Goal: Transaction & Acquisition: Book appointment/travel/reservation

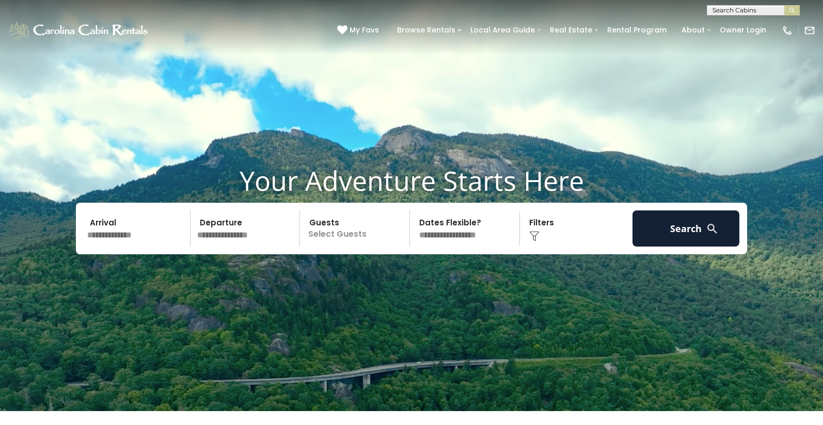
click at [316, 238] on p "Select Guests" at bounding box center [356, 229] width 106 height 36
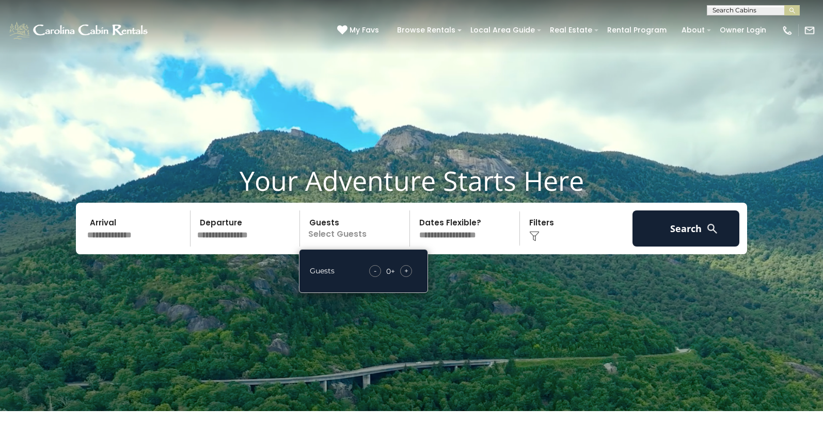
click at [406, 276] on span "+" at bounding box center [406, 271] width 4 height 10
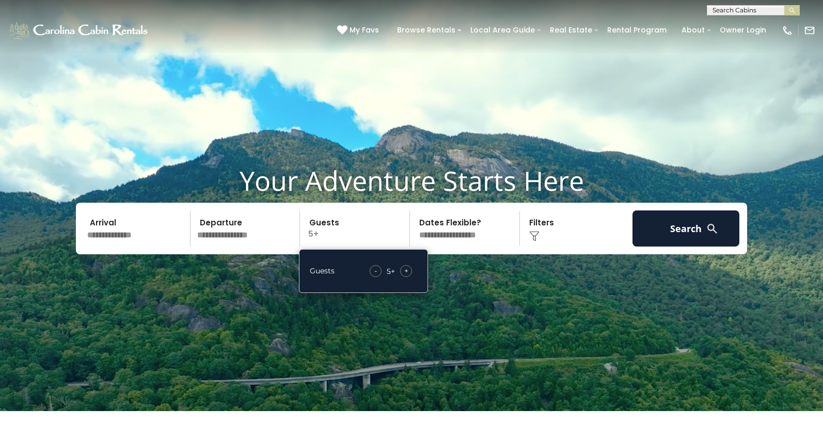
click at [406, 276] on span "+" at bounding box center [406, 271] width 4 height 10
click at [372, 277] on div "-" at bounding box center [375, 271] width 12 height 12
click at [372, 277] on div "-" at bounding box center [376, 271] width 12 height 12
click at [592, 240] on div "Click to Choose" at bounding box center [576, 229] width 107 height 36
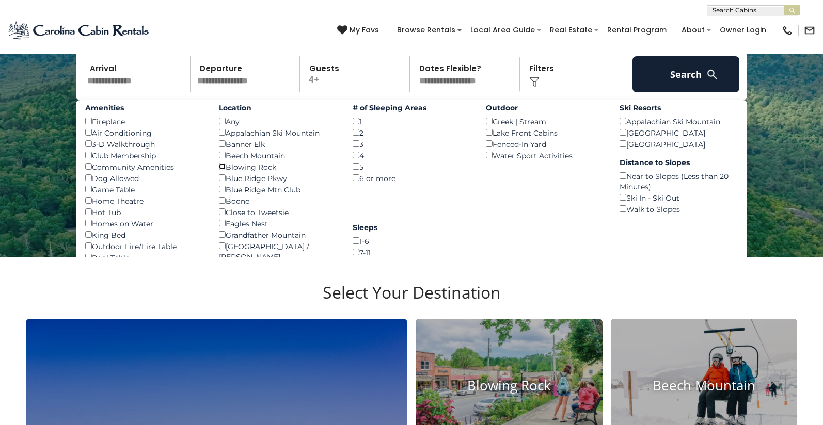
scroll to position [155, 0]
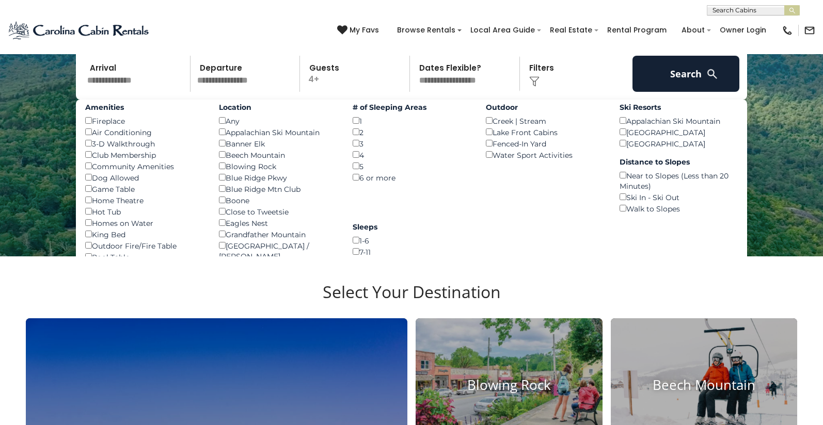
click at [129, 87] on input "text" at bounding box center [137, 74] width 107 height 36
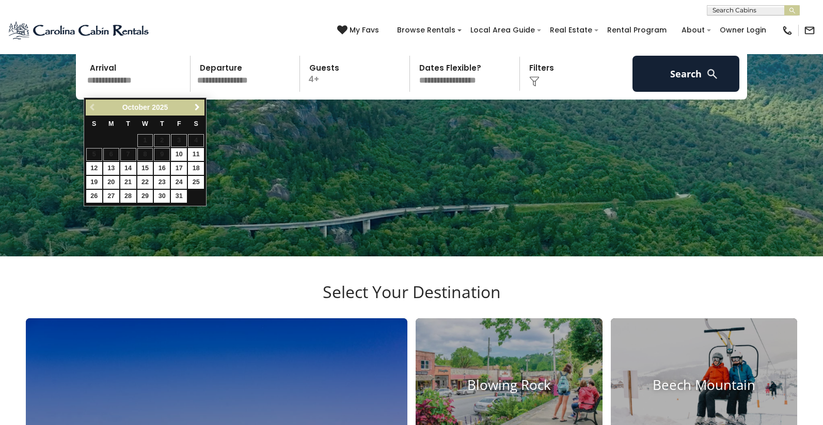
click at [195, 105] on span "Next" at bounding box center [197, 107] width 8 height 8
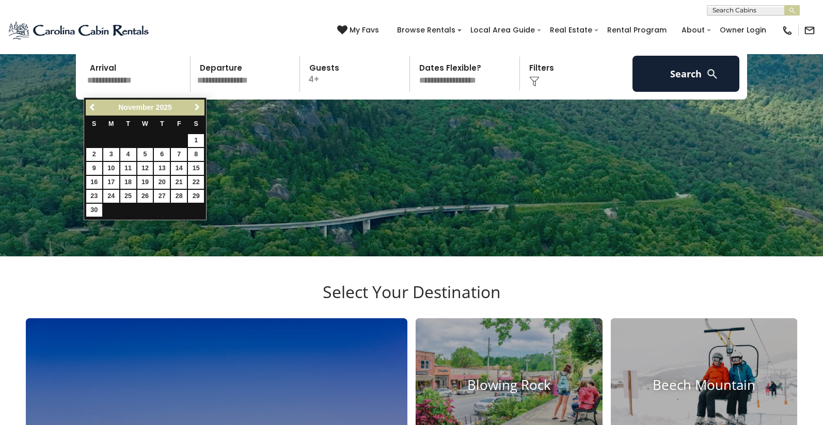
click at [195, 105] on span "Next" at bounding box center [197, 107] width 8 height 8
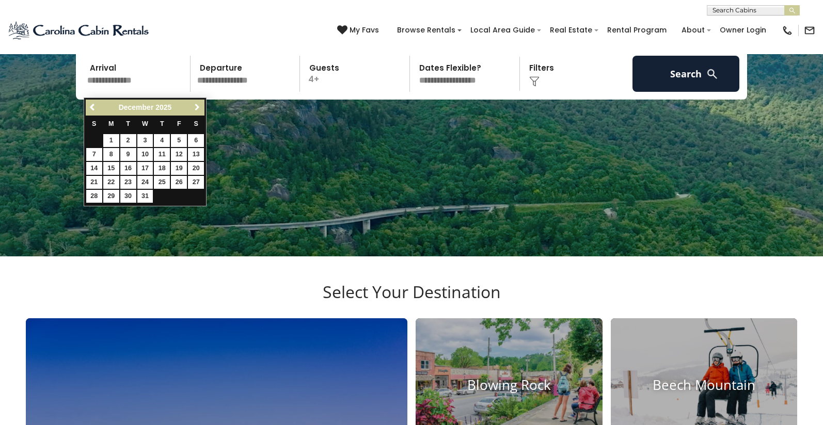
click at [195, 105] on span "Next" at bounding box center [197, 107] width 8 height 8
click at [94, 107] on span "Previous" at bounding box center [93, 107] width 8 height 8
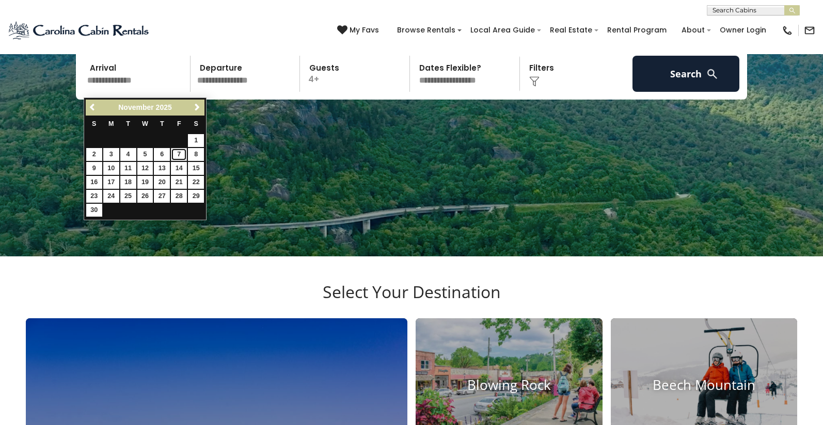
click at [180, 152] on link "7" at bounding box center [179, 154] width 16 height 13
type input "*******"
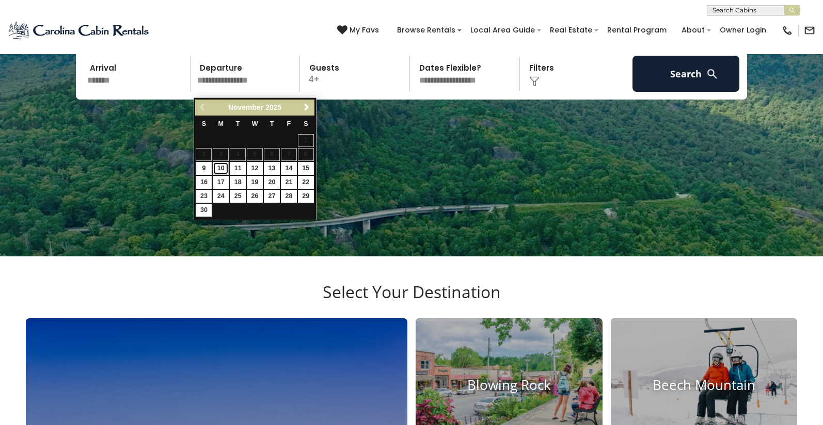
click at [218, 166] on link "10" at bounding box center [221, 168] width 16 height 13
type input "********"
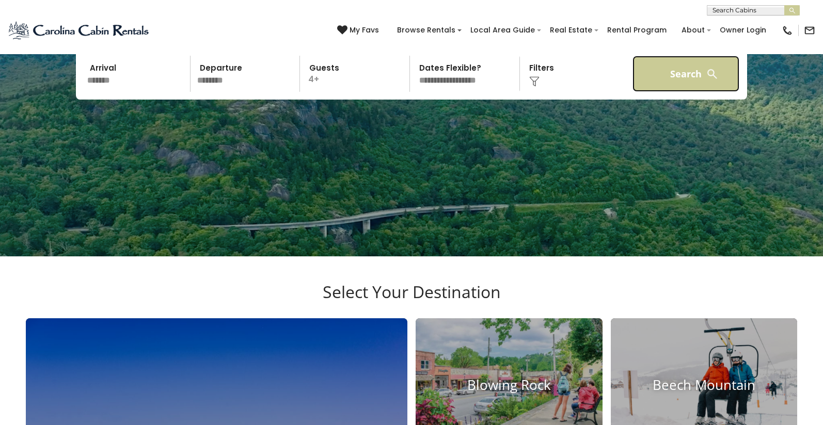
click at [679, 85] on button "Search" at bounding box center [685, 74] width 107 height 36
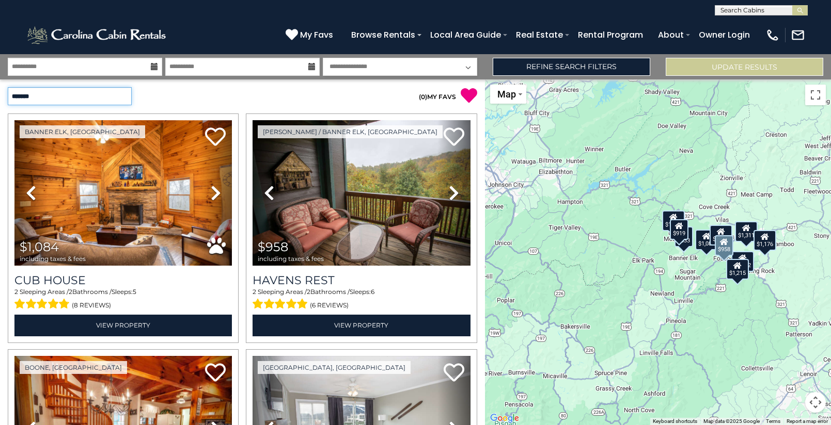
click at [129, 92] on select "**********" at bounding box center [70, 96] width 124 height 18
select select "*********"
click at [8, 87] on select "**********" at bounding box center [70, 96] width 124 height 18
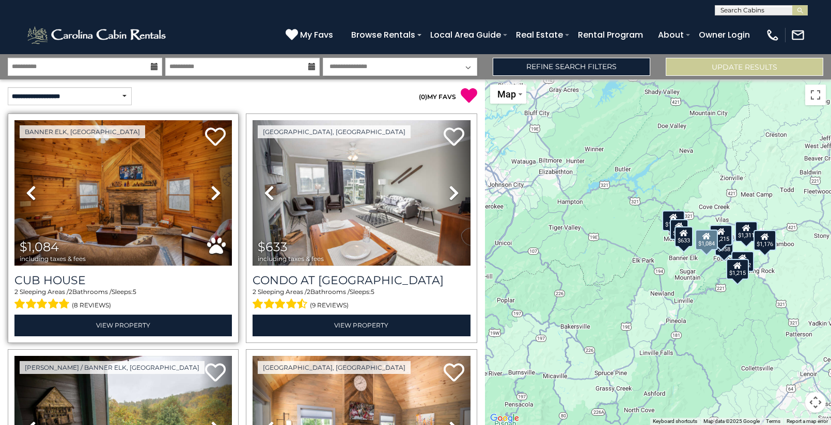
click at [214, 190] on icon at bounding box center [216, 193] width 10 height 17
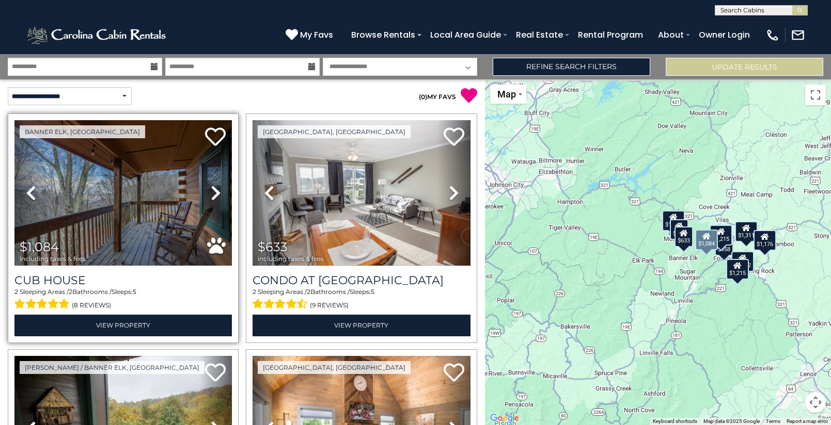
click at [214, 190] on icon at bounding box center [216, 193] width 10 height 17
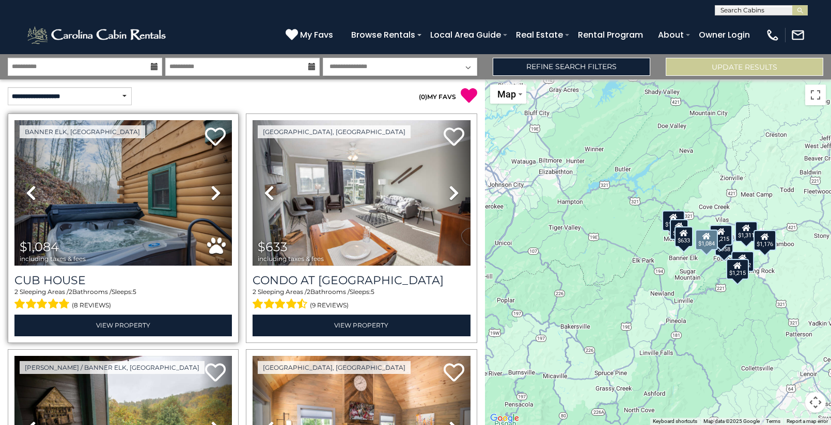
click at [214, 190] on icon at bounding box center [216, 193] width 10 height 17
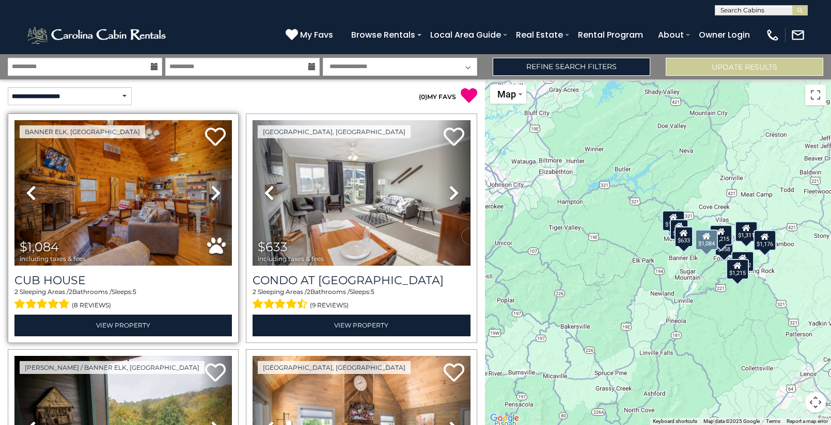
click at [214, 190] on icon at bounding box center [216, 193] width 10 height 17
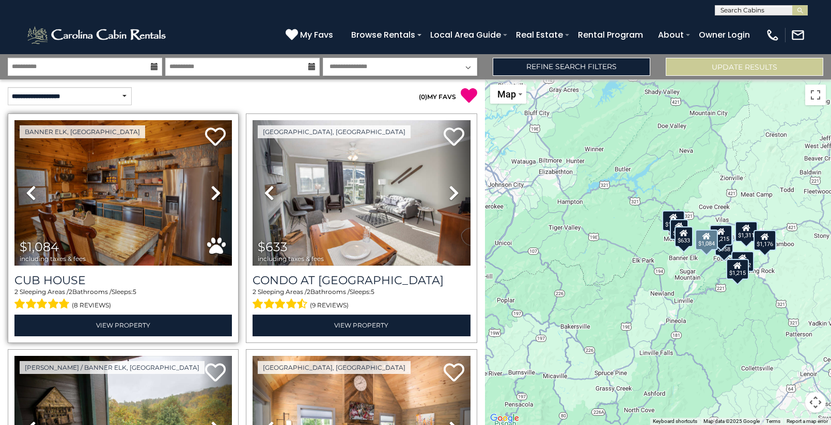
click at [214, 190] on icon at bounding box center [216, 193] width 10 height 17
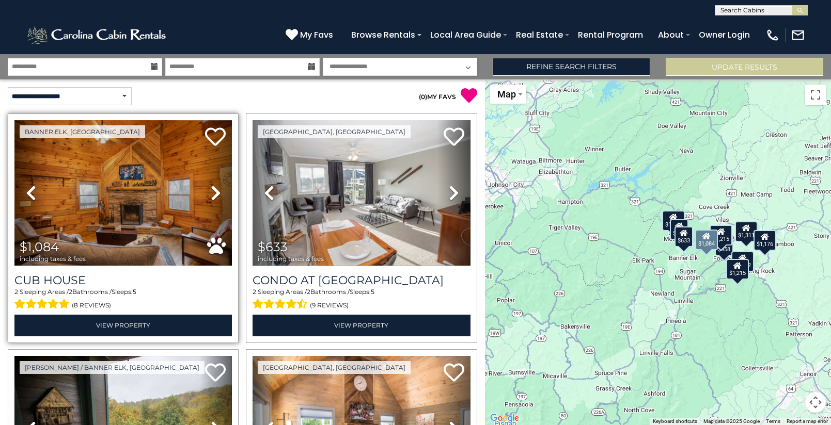
click at [214, 190] on icon at bounding box center [216, 193] width 10 height 17
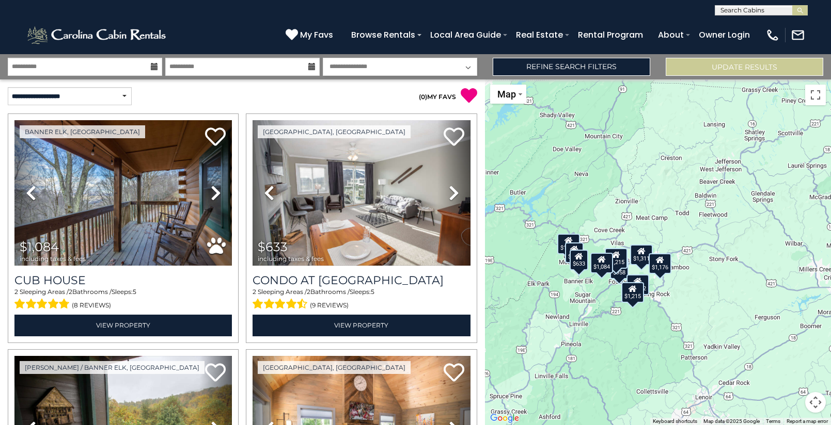
drag, startPoint x: 688, startPoint y: 273, endPoint x: 582, endPoint y: 296, distance: 108.3
click at [582, 296] on div "$1,084 $633 $958 $1,049 $1,122 $1,215 $1,215 $1,311 $919 $1,176" at bounding box center [658, 252] width 346 height 346
click at [815, 92] on button "Toggle fullscreen view" at bounding box center [815, 95] width 21 height 21
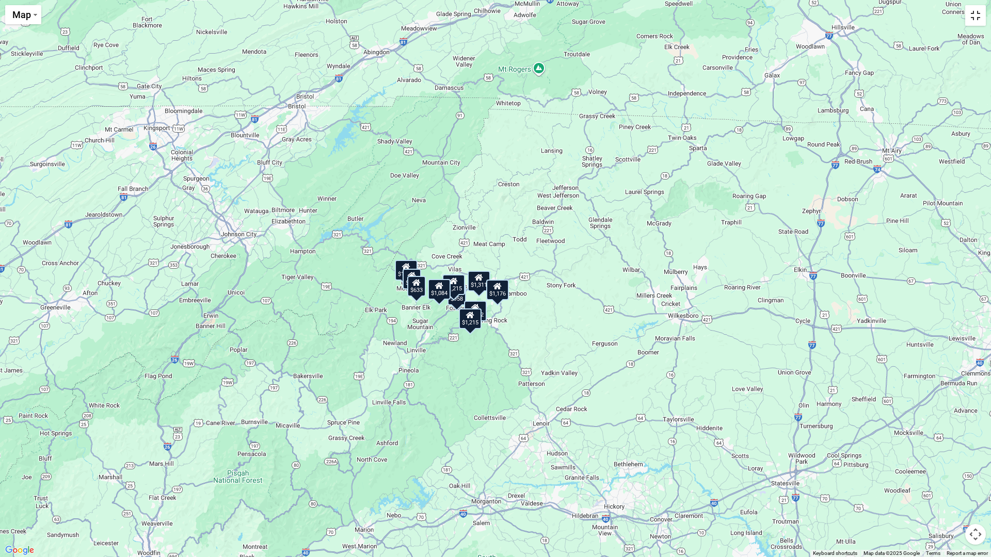
click at [830, 18] on button "Toggle fullscreen view" at bounding box center [975, 15] width 21 height 21
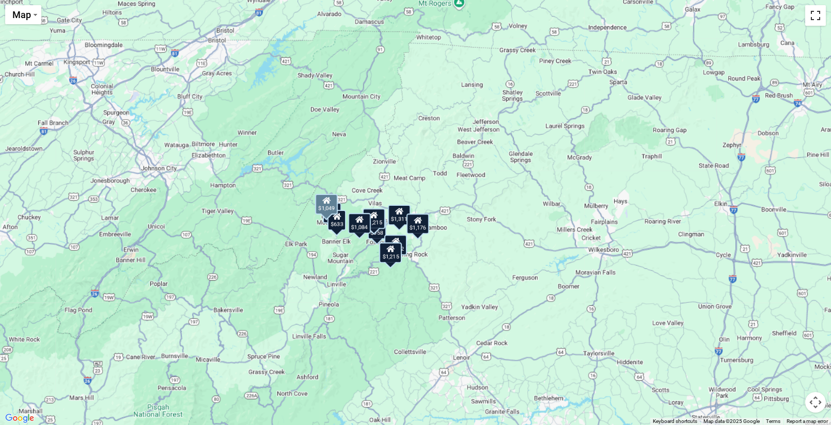
scroll to position [465, 0]
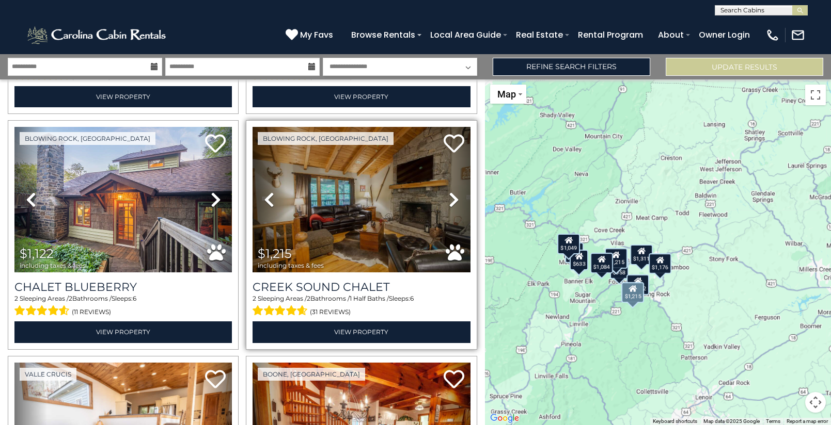
click at [449, 193] on icon at bounding box center [454, 199] width 10 height 17
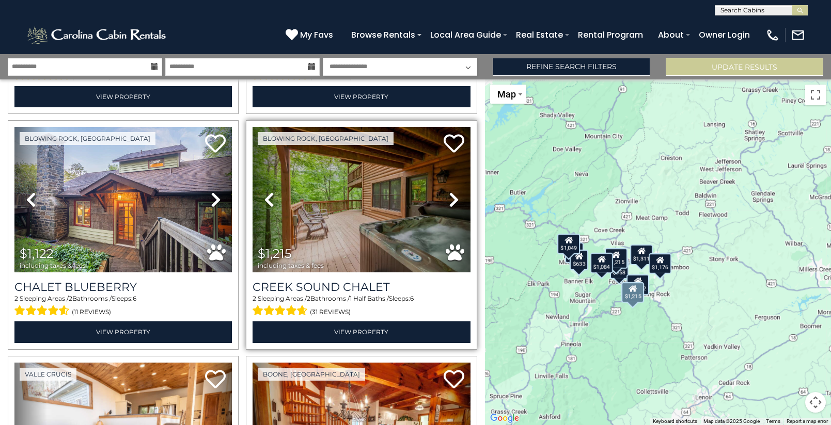
click at [449, 193] on icon at bounding box center [454, 199] width 10 height 17
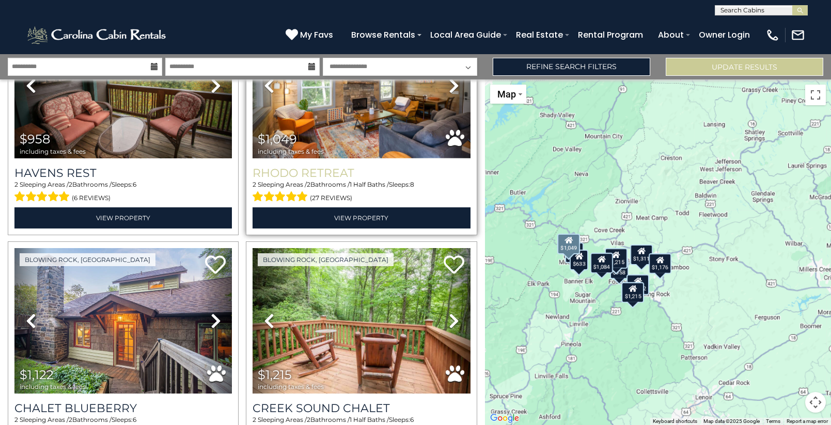
scroll to position [361, 0]
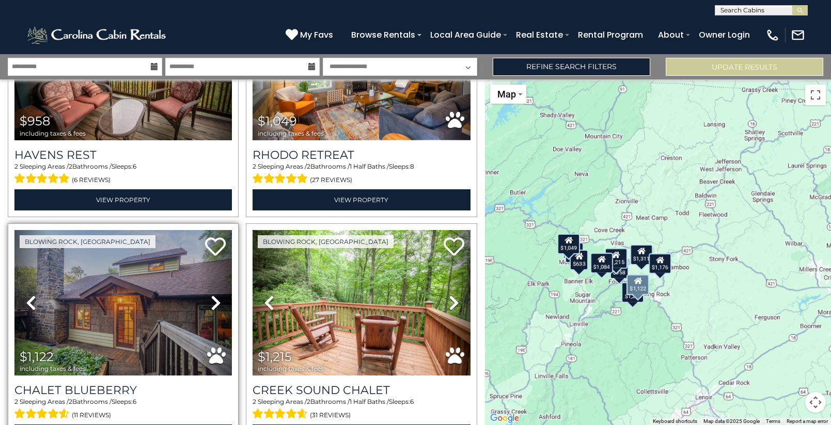
click at [213, 297] on icon at bounding box center [216, 303] width 10 height 17
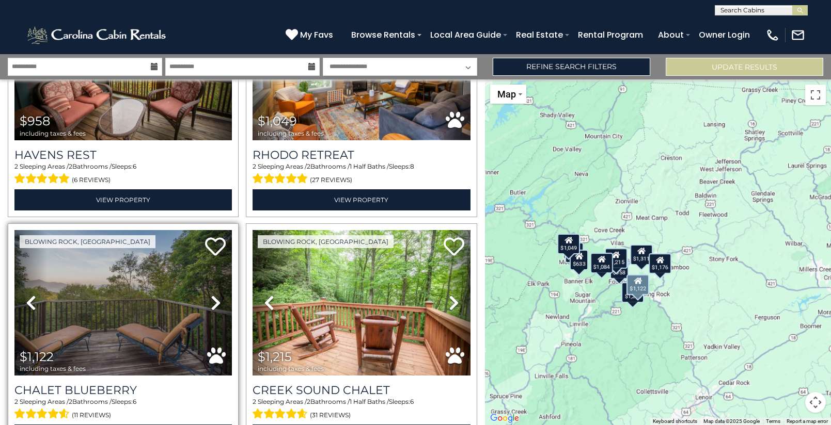
click at [213, 297] on icon at bounding box center [216, 303] width 10 height 17
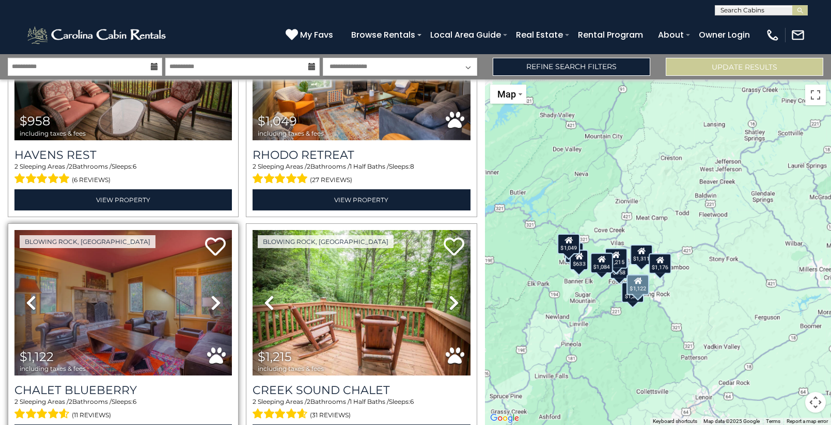
click at [213, 297] on icon at bounding box center [216, 303] width 10 height 17
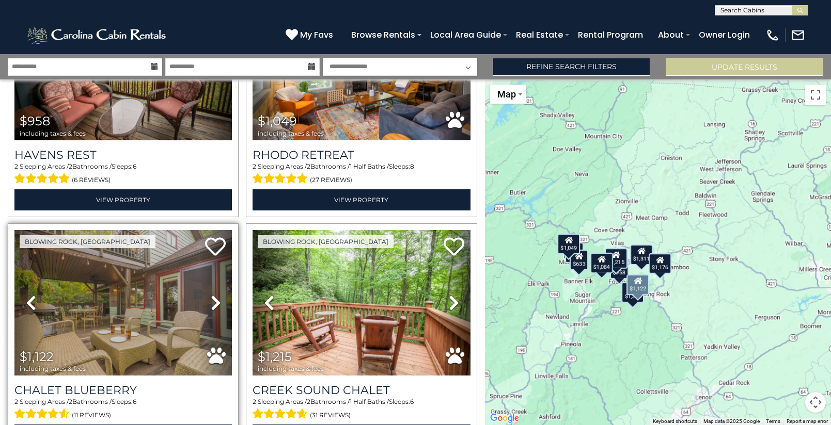
click at [213, 297] on icon at bounding box center [216, 303] width 10 height 17
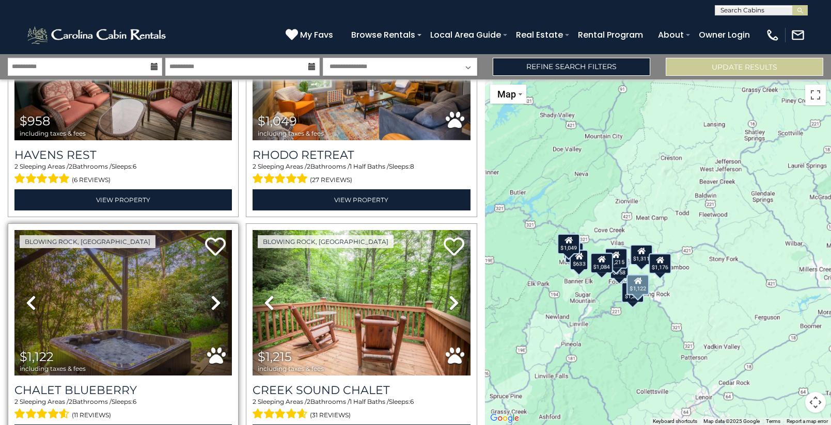
click at [213, 297] on icon at bounding box center [216, 303] width 10 height 17
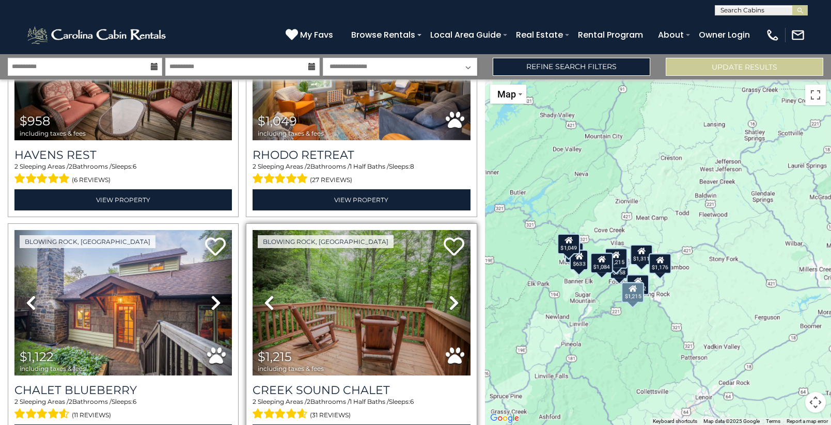
click at [453, 295] on icon at bounding box center [454, 303] width 10 height 17
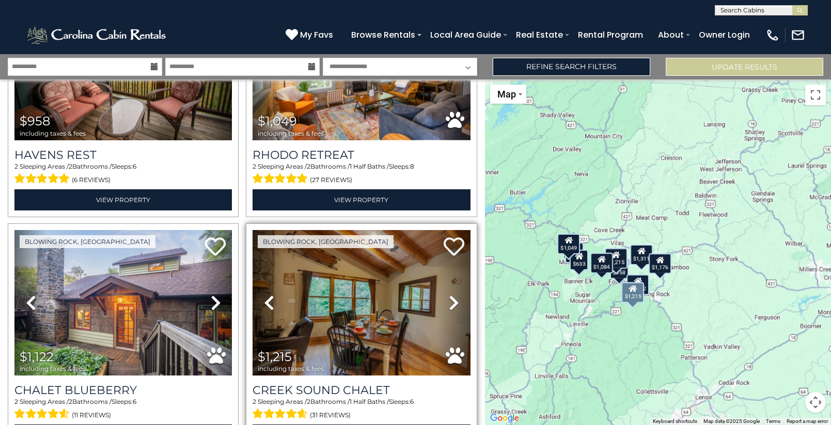
click at [453, 295] on icon at bounding box center [454, 303] width 10 height 17
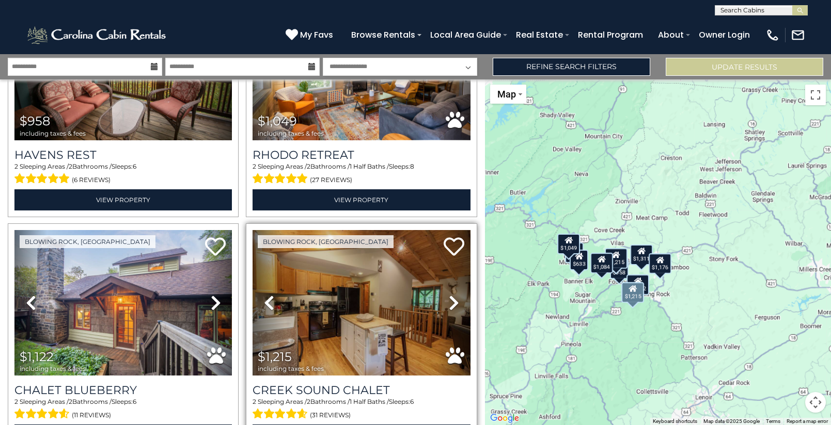
click at [453, 295] on icon at bounding box center [454, 303] width 10 height 17
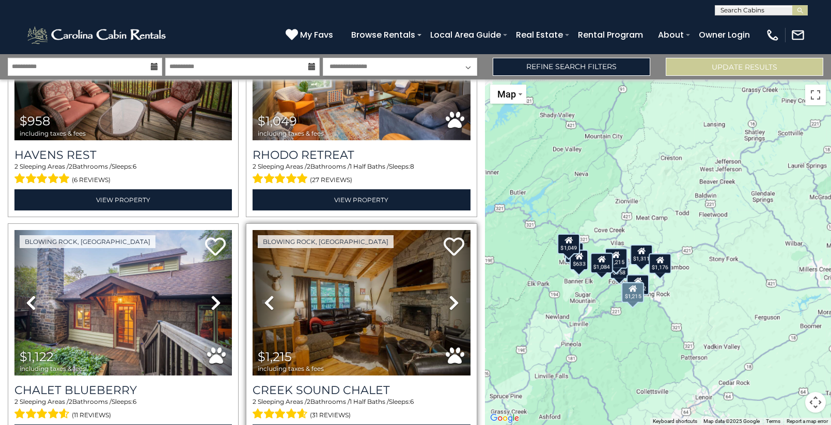
click at [453, 295] on icon at bounding box center [454, 303] width 10 height 17
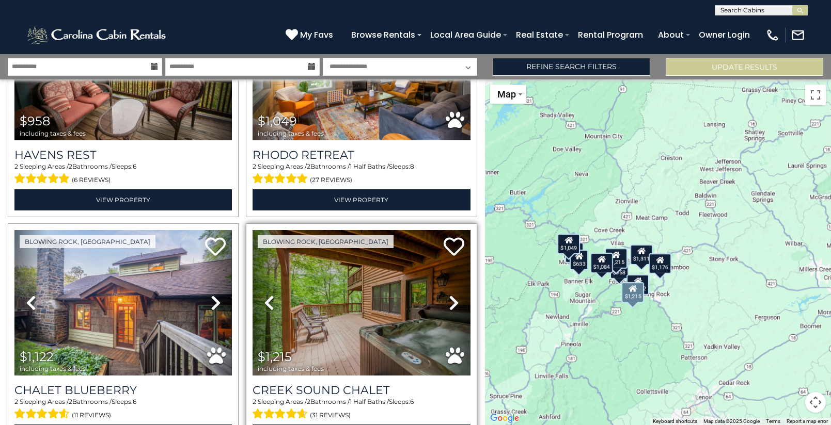
click at [453, 295] on icon at bounding box center [454, 303] width 10 height 17
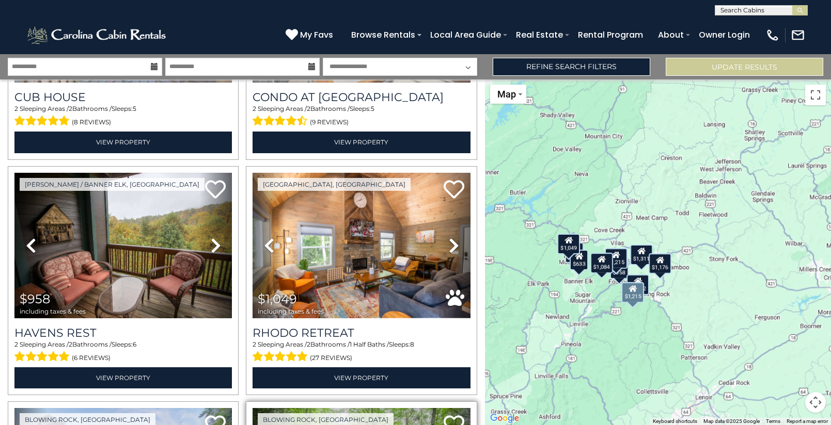
scroll to position [155, 0]
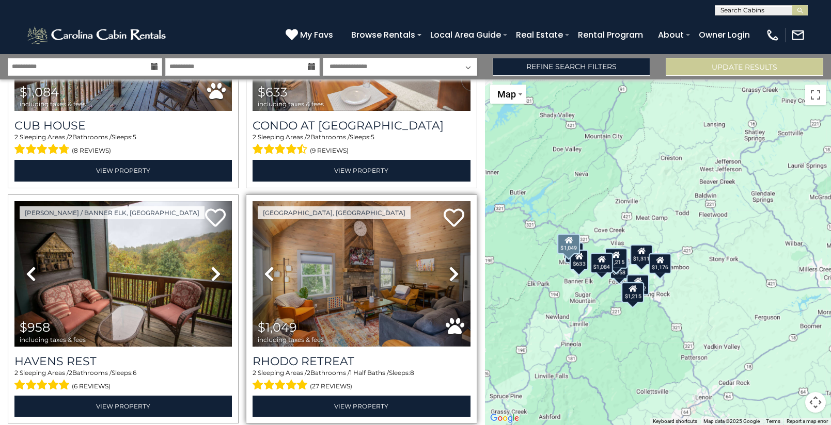
click at [449, 273] on icon at bounding box center [454, 274] width 10 height 17
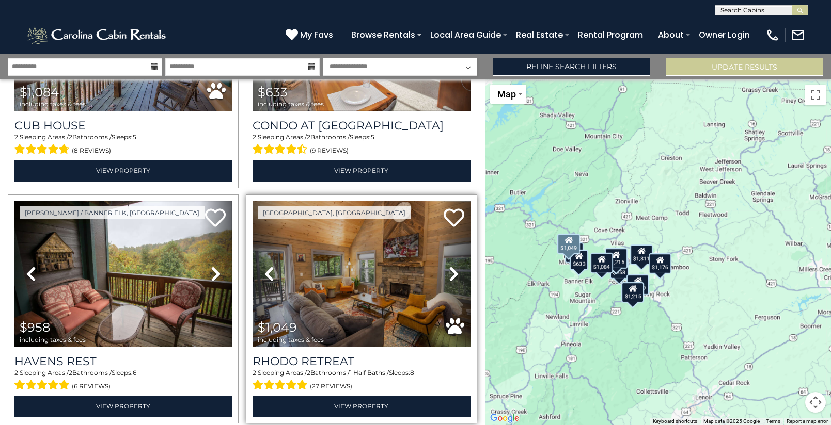
click at [449, 273] on icon at bounding box center [454, 274] width 10 height 17
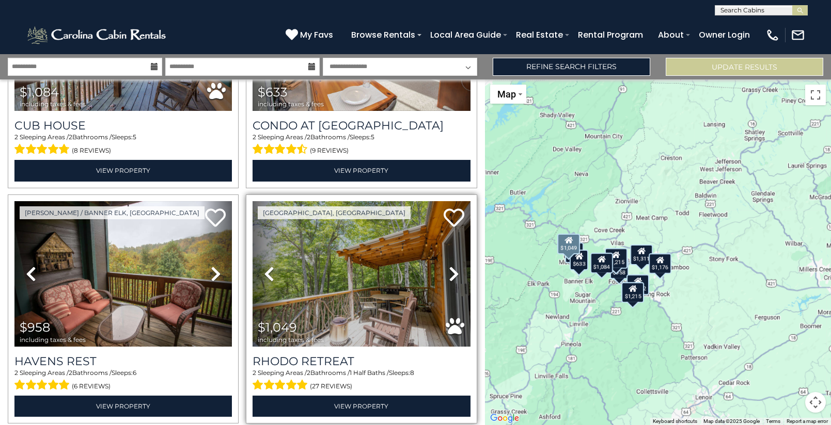
click at [449, 273] on icon at bounding box center [454, 274] width 10 height 17
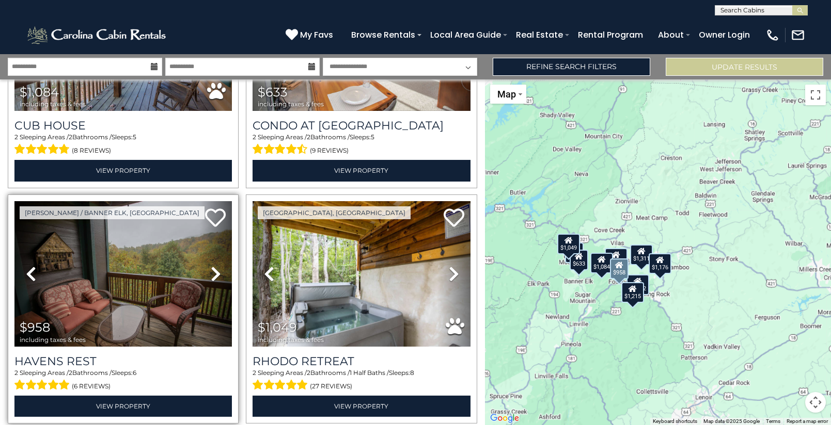
click at [212, 266] on icon at bounding box center [216, 274] width 10 height 17
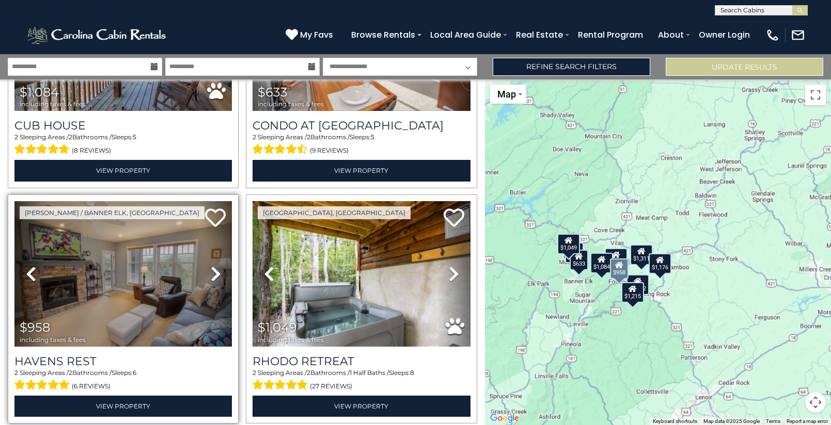
click at [212, 266] on icon at bounding box center [216, 274] width 10 height 17
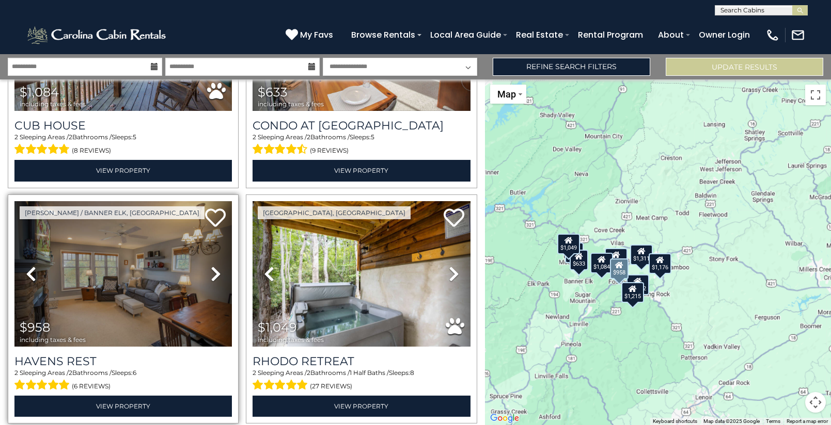
click at [212, 266] on icon at bounding box center [216, 274] width 10 height 17
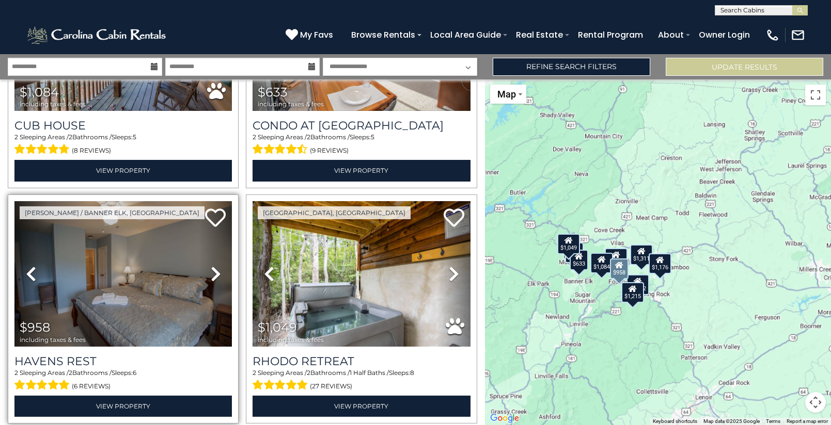
click at [212, 266] on icon at bounding box center [216, 274] width 10 height 17
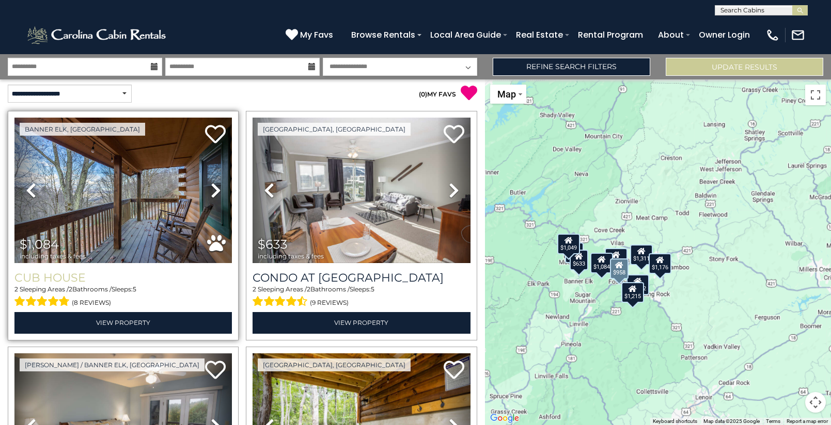
scroll to position [0, 0]
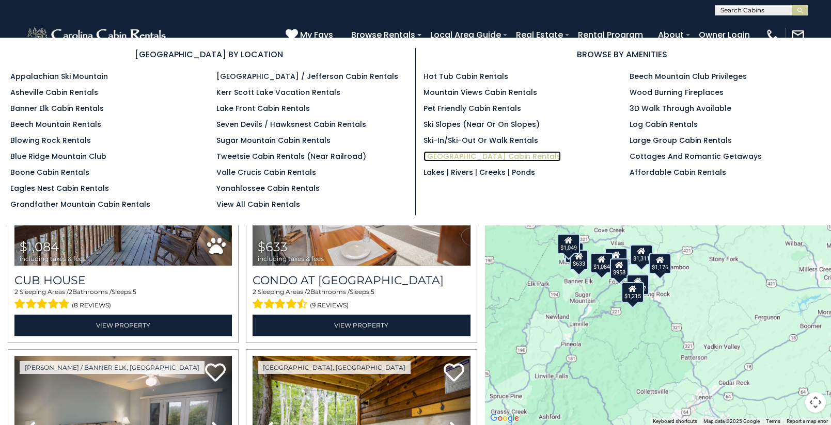
click at [508, 155] on link "[GEOGRAPHIC_DATA] Cabin Rentals" at bounding box center [491, 156] width 137 height 10
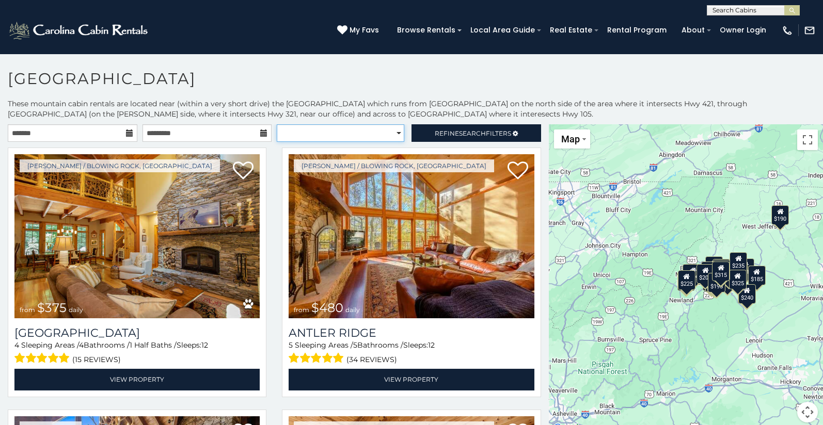
click at [390, 131] on select "**********" at bounding box center [340, 133] width 127 height 18
select select "*********"
click at [277, 124] on select "**********" at bounding box center [340, 133] width 127 height 18
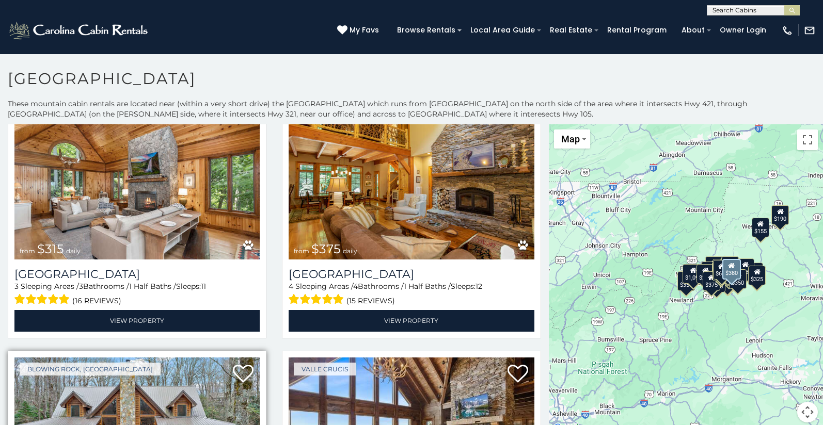
scroll to position [52, 0]
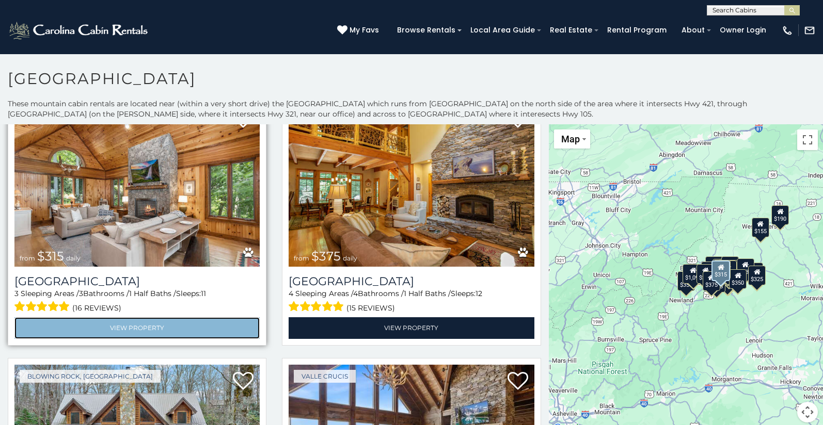
click at [145, 323] on link "View Property" at bounding box center [136, 327] width 245 height 21
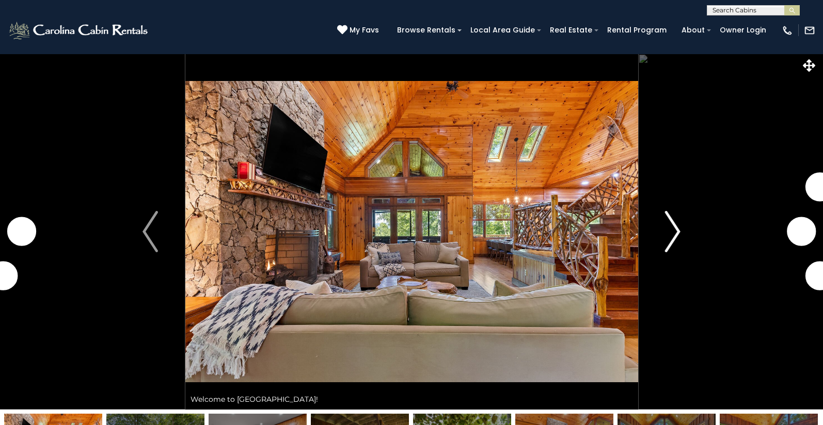
click at [677, 230] on img "Next" at bounding box center [672, 231] width 15 height 41
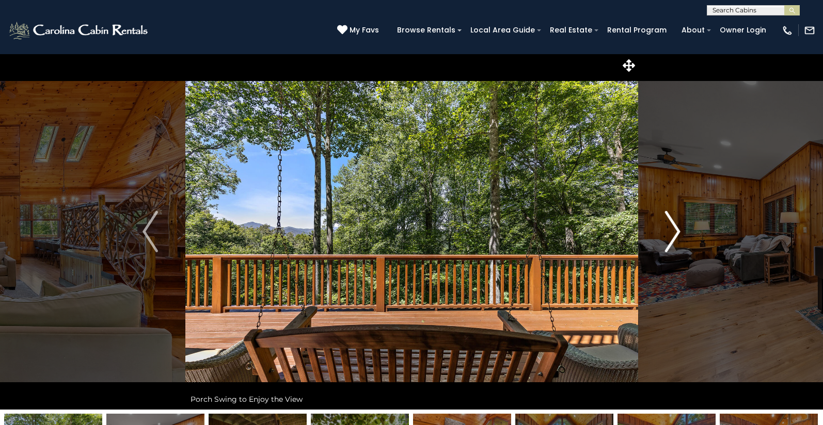
click at [677, 230] on img "Next" at bounding box center [672, 231] width 15 height 41
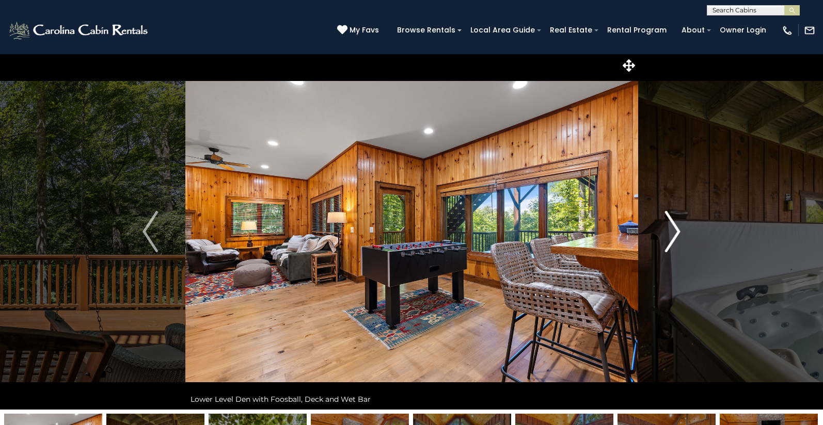
click at [677, 230] on img "Next" at bounding box center [672, 231] width 15 height 41
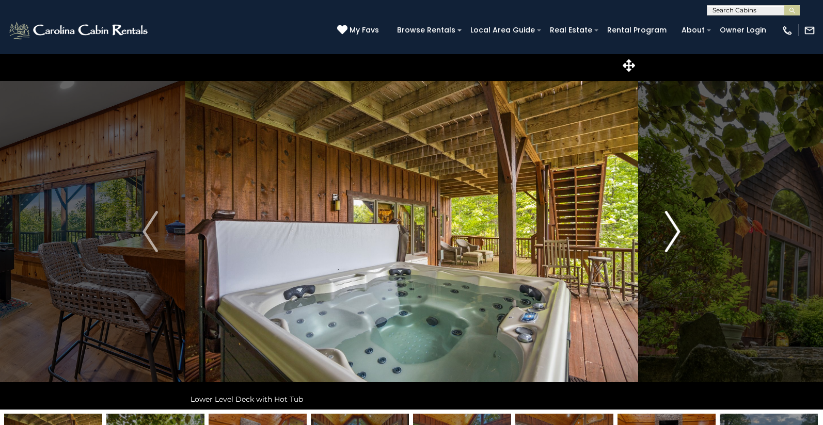
click at [677, 230] on img "Next" at bounding box center [672, 231] width 15 height 41
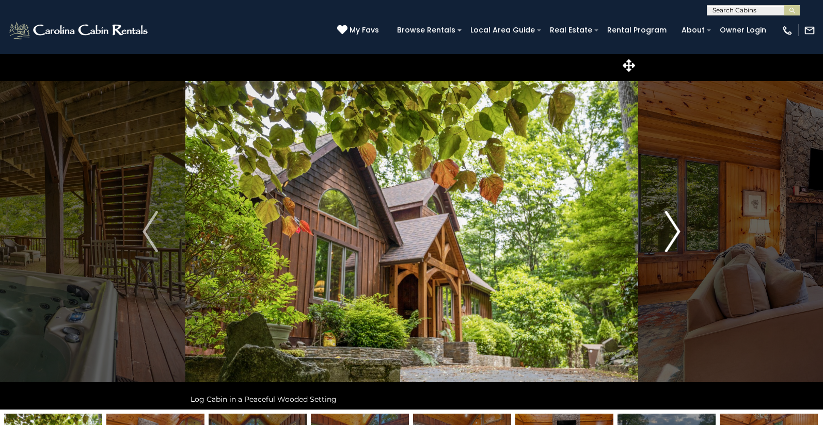
click at [677, 230] on img "Next" at bounding box center [672, 231] width 15 height 41
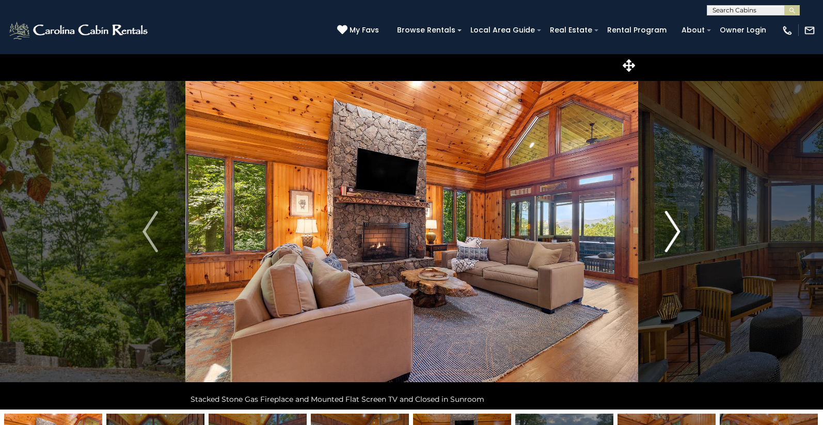
click at [672, 226] on img "Next" at bounding box center [672, 231] width 15 height 41
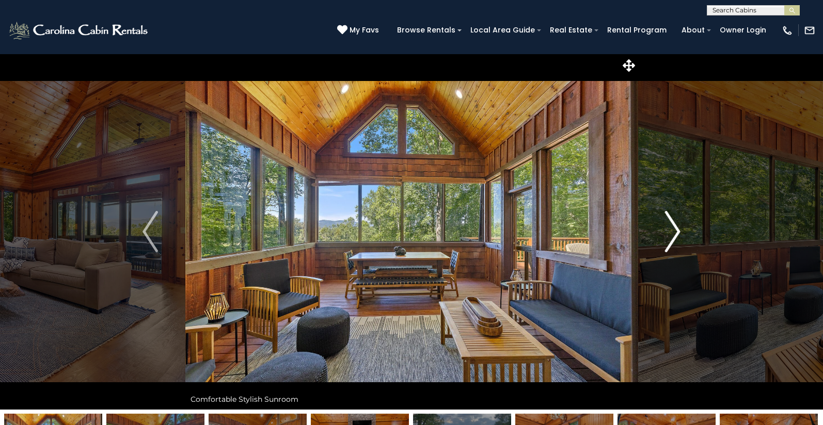
click at [672, 226] on img "Next" at bounding box center [672, 231] width 15 height 41
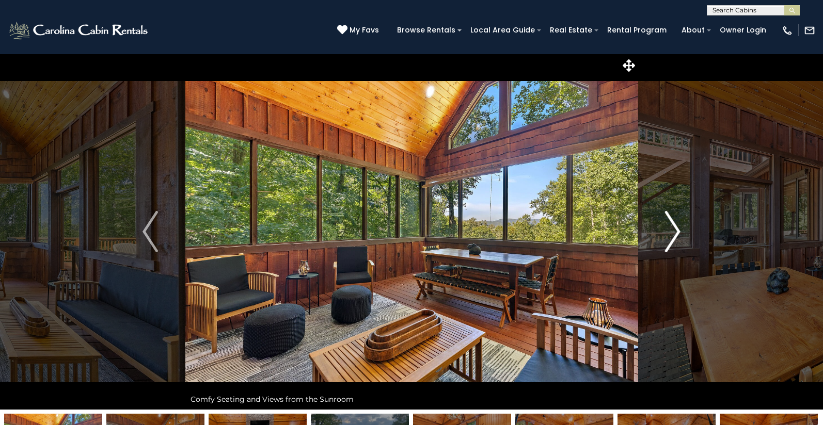
click at [672, 226] on img "Next" at bounding box center [672, 231] width 15 height 41
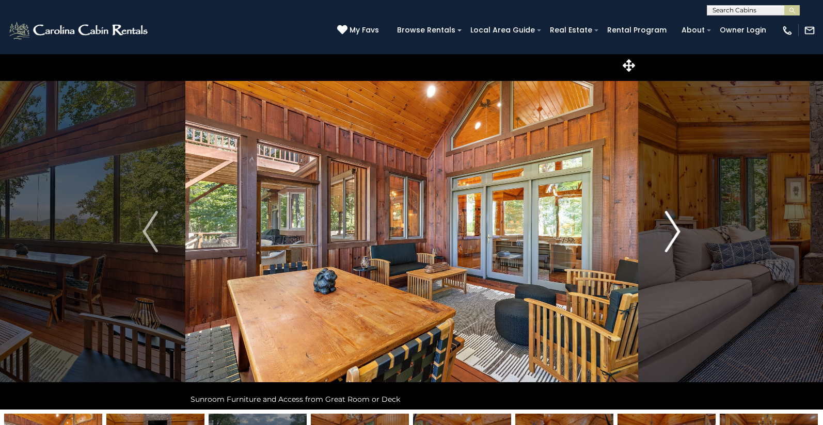
click at [672, 226] on img "Next" at bounding box center [672, 231] width 15 height 41
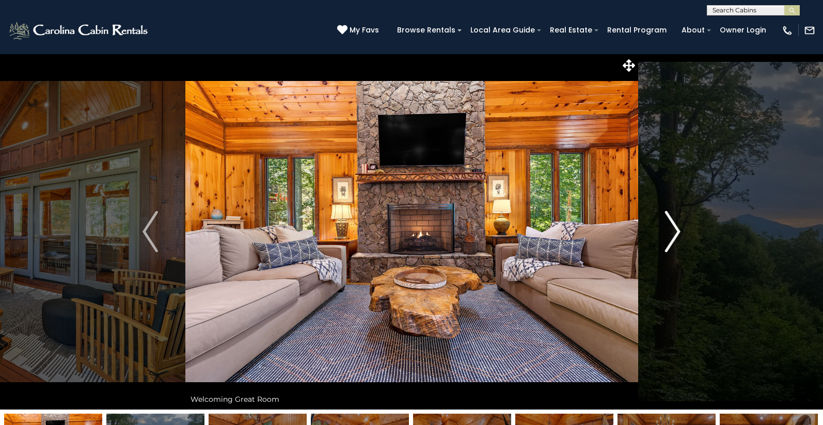
click at [672, 226] on img "Next" at bounding box center [672, 231] width 15 height 41
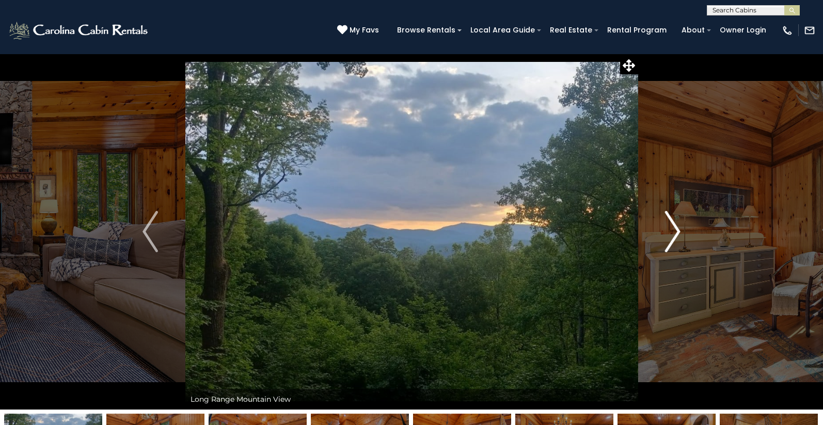
click at [672, 226] on img "Next" at bounding box center [672, 231] width 15 height 41
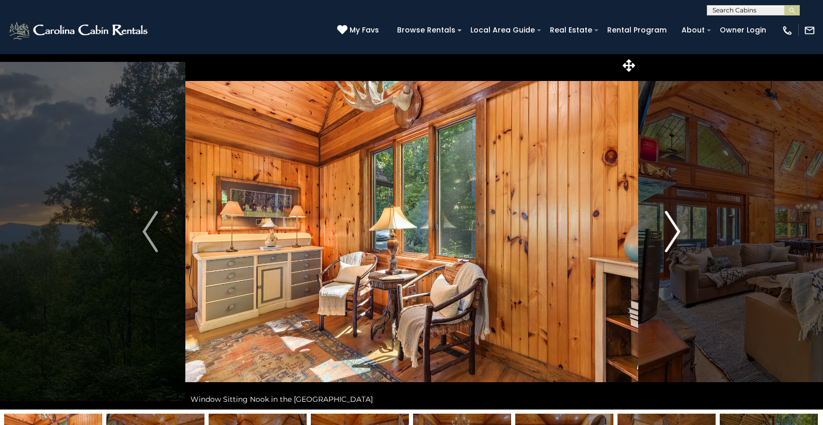
click at [672, 226] on img "Next" at bounding box center [672, 231] width 15 height 41
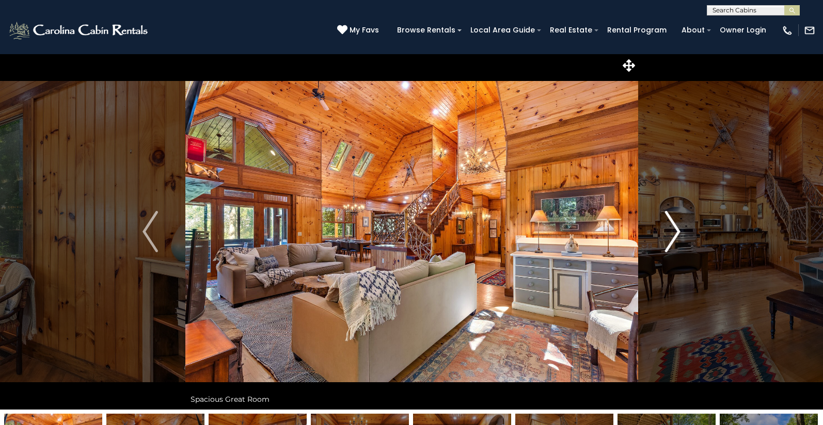
click at [672, 226] on img "Next" at bounding box center [672, 231] width 15 height 41
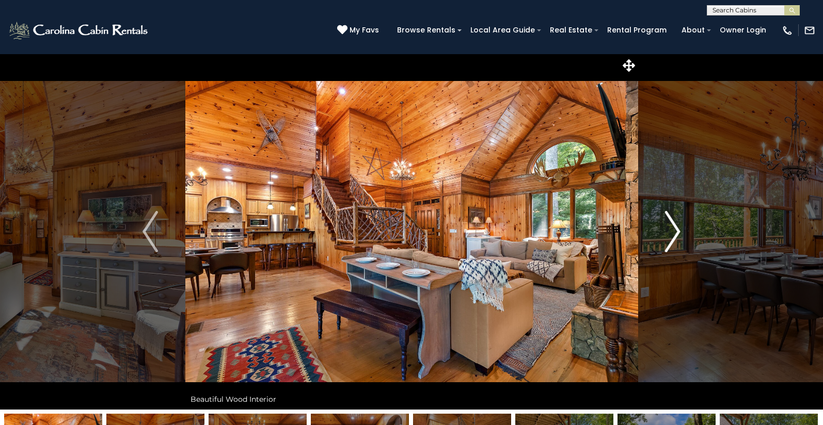
click at [672, 226] on img "Next" at bounding box center [672, 231] width 15 height 41
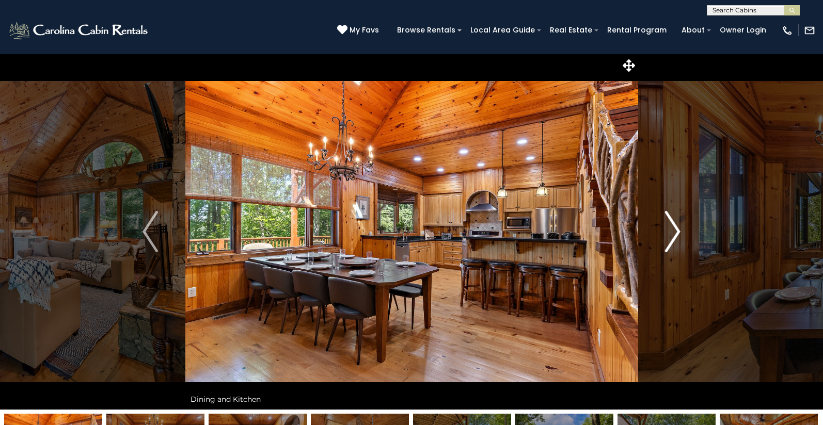
click at [672, 226] on img "Next" at bounding box center [672, 231] width 15 height 41
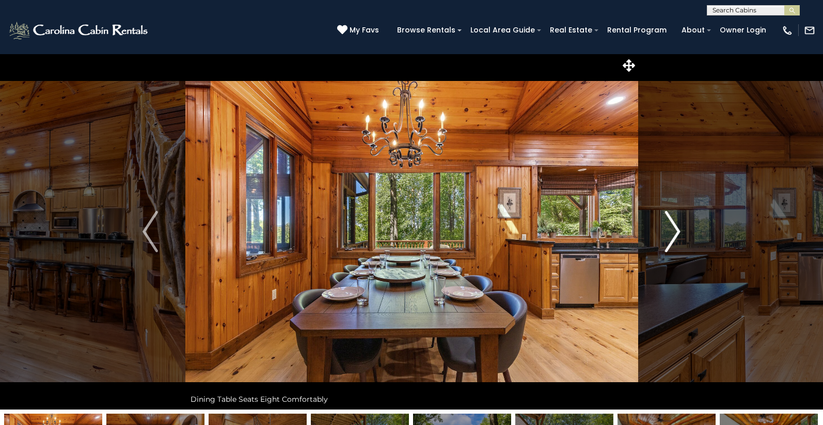
click at [672, 226] on img "Next" at bounding box center [672, 231] width 15 height 41
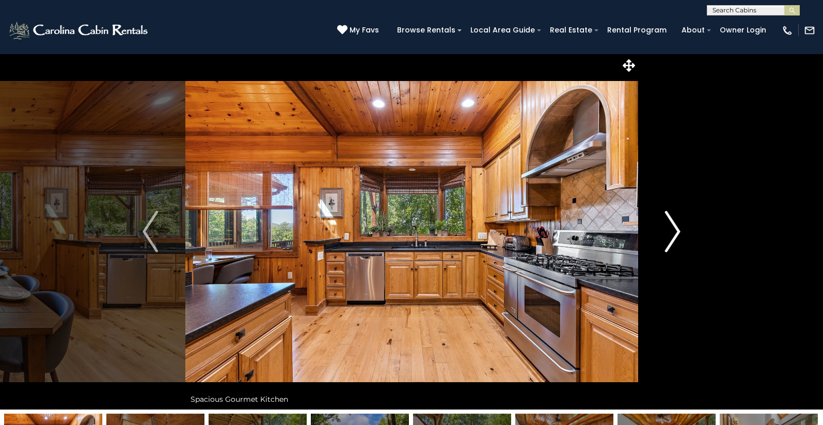
click at [672, 226] on img "Next" at bounding box center [672, 231] width 15 height 41
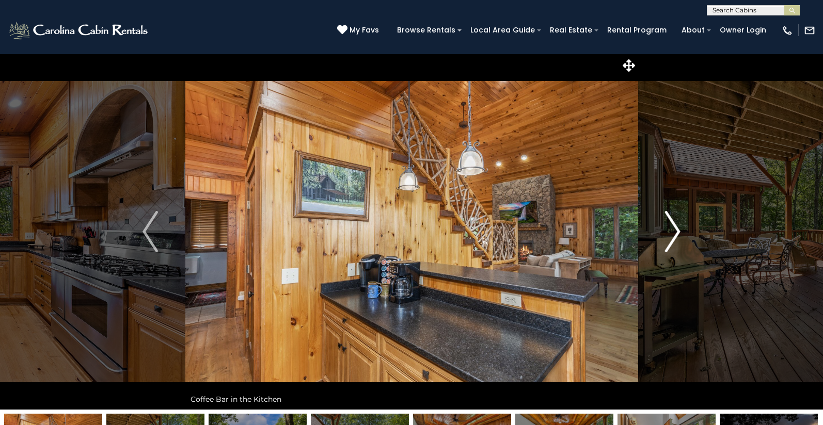
click at [672, 226] on img "Next" at bounding box center [672, 231] width 15 height 41
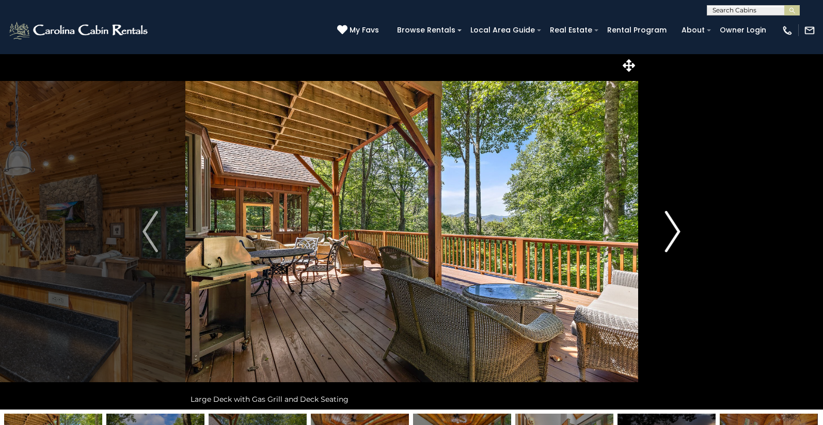
click at [672, 226] on img "Next" at bounding box center [672, 231] width 15 height 41
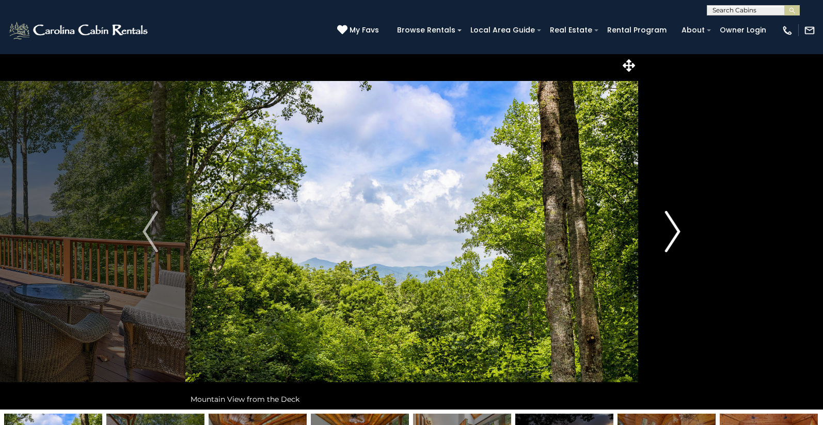
click at [672, 226] on img "Next" at bounding box center [672, 231] width 15 height 41
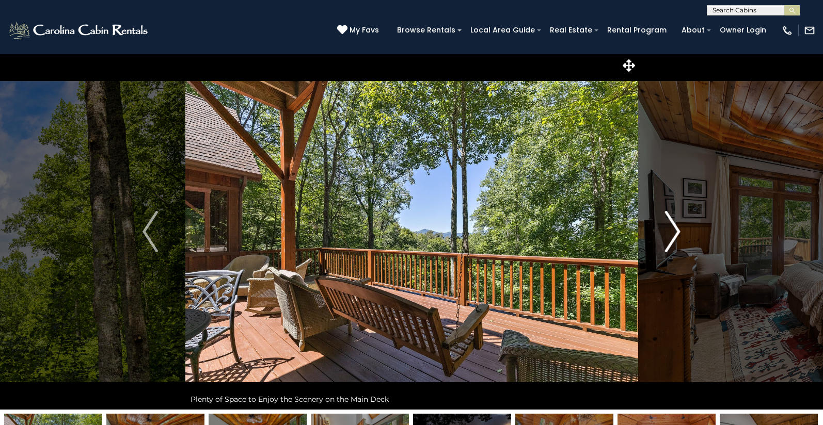
click at [672, 226] on img "Next" at bounding box center [672, 231] width 15 height 41
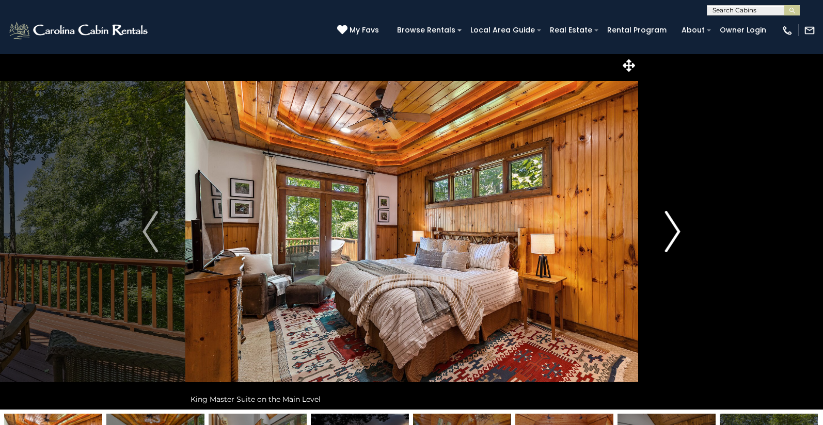
click at [672, 226] on img "Next" at bounding box center [672, 231] width 15 height 41
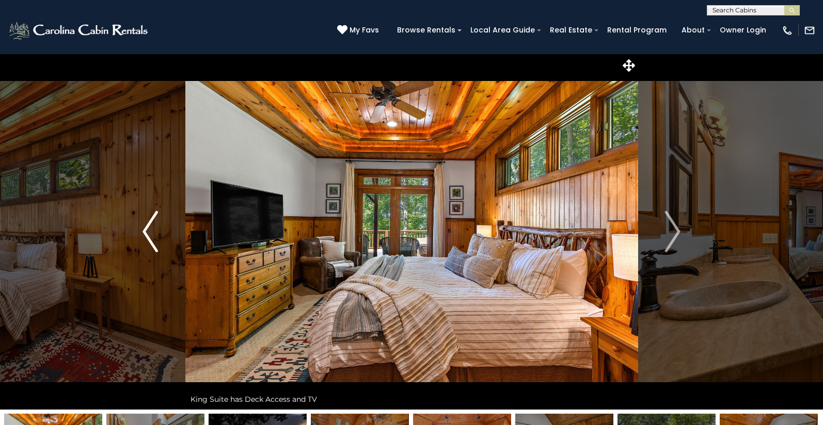
click at [138, 233] on button "Previous" at bounding box center [151, 232] width 70 height 356
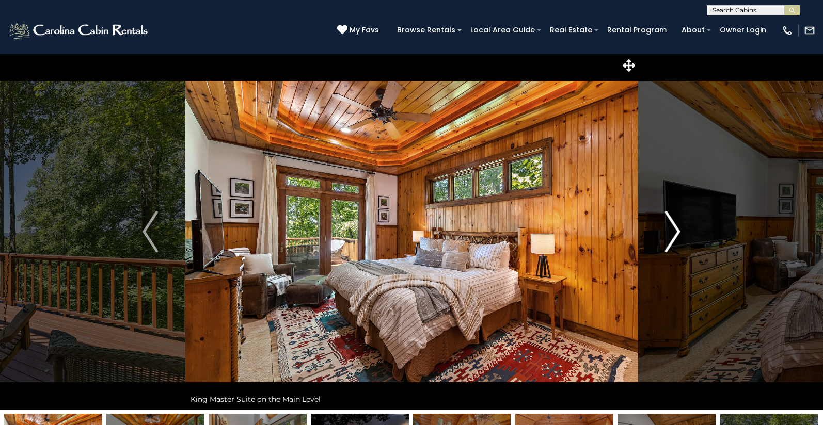
click at [676, 230] on img "Next" at bounding box center [672, 231] width 15 height 41
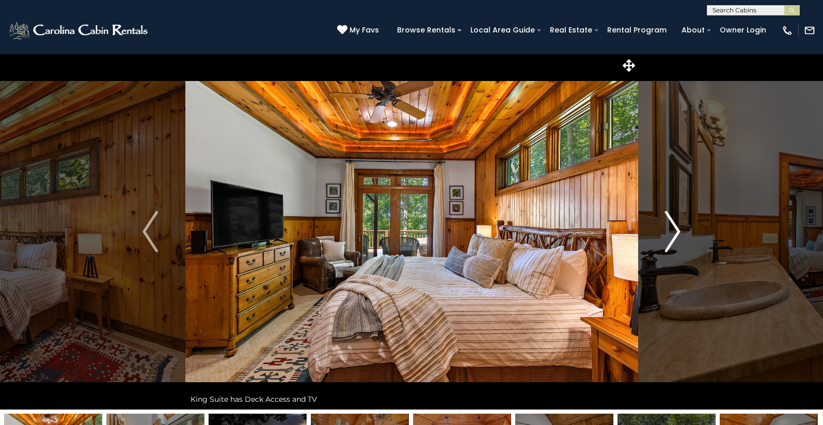
click at [676, 230] on img "Next" at bounding box center [672, 231] width 15 height 41
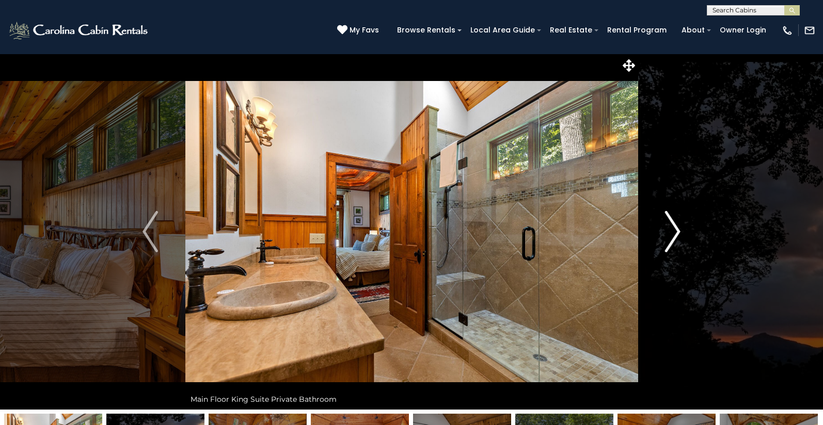
click at [676, 230] on img "Next" at bounding box center [672, 231] width 15 height 41
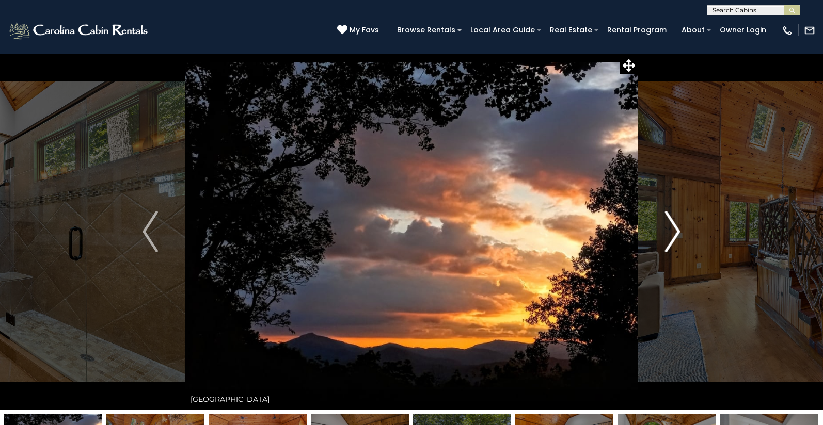
click at [676, 230] on img "Next" at bounding box center [672, 231] width 15 height 41
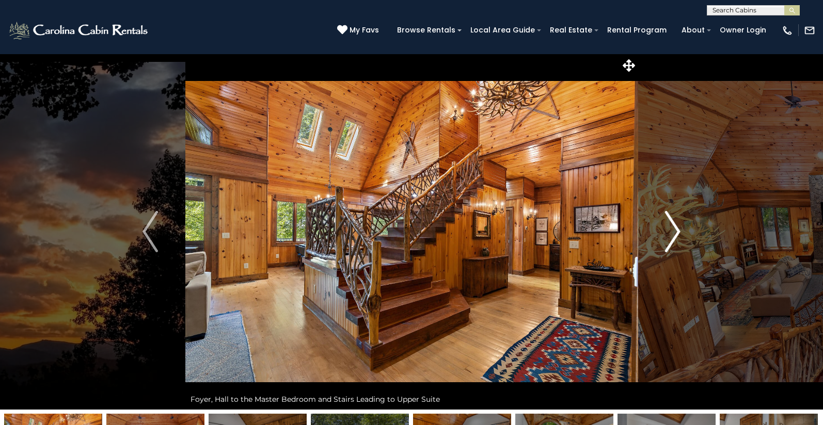
click at [676, 230] on img "Next" at bounding box center [672, 231] width 15 height 41
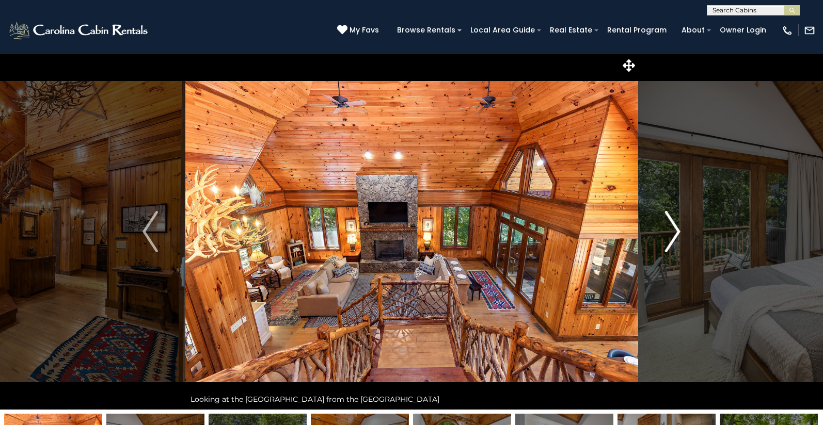
click at [676, 230] on img "Next" at bounding box center [672, 231] width 15 height 41
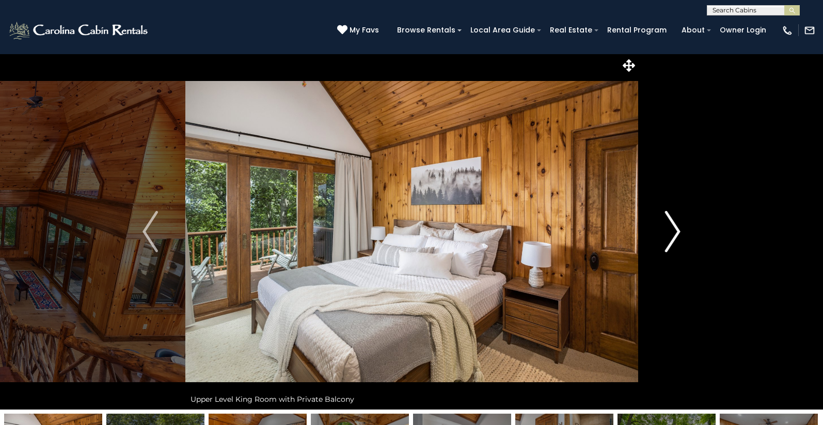
click at [676, 230] on img "Next" at bounding box center [672, 231] width 15 height 41
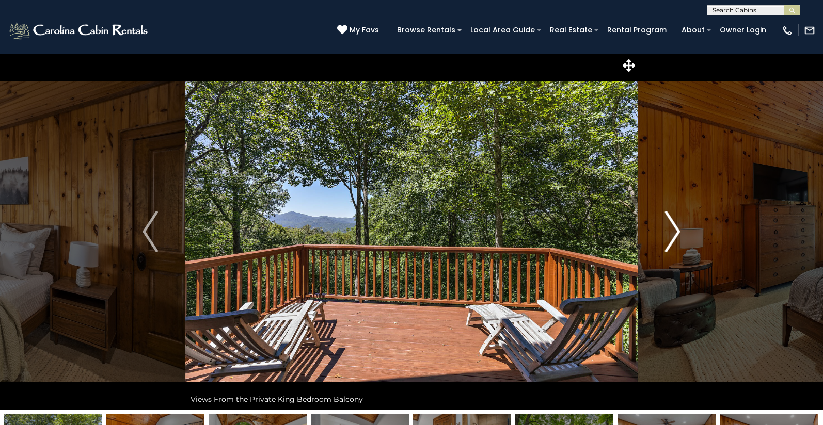
click at [676, 230] on img "Next" at bounding box center [672, 231] width 15 height 41
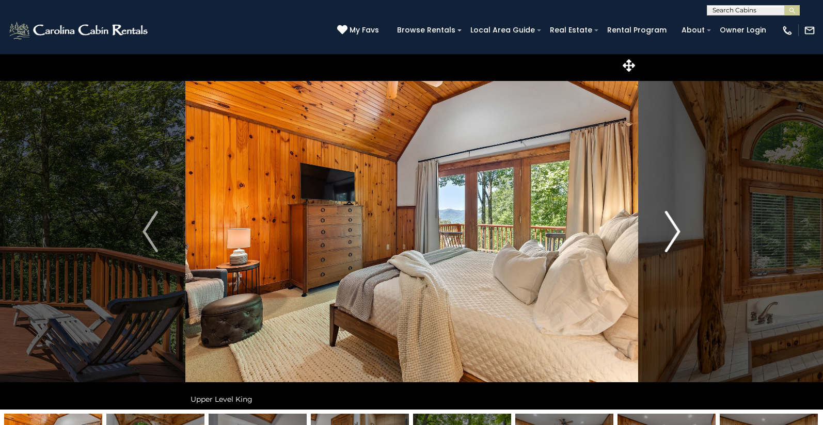
click at [676, 230] on img "Next" at bounding box center [672, 231] width 15 height 41
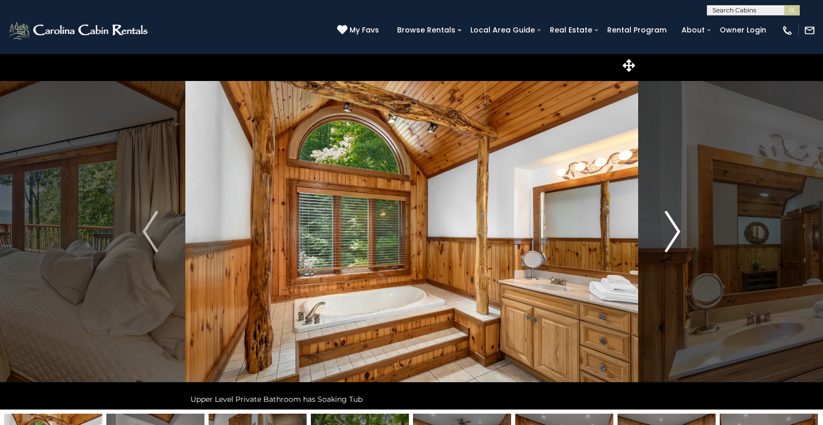
click at [676, 230] on img "Next" at bounding box center [672, 231] width 15 height 41
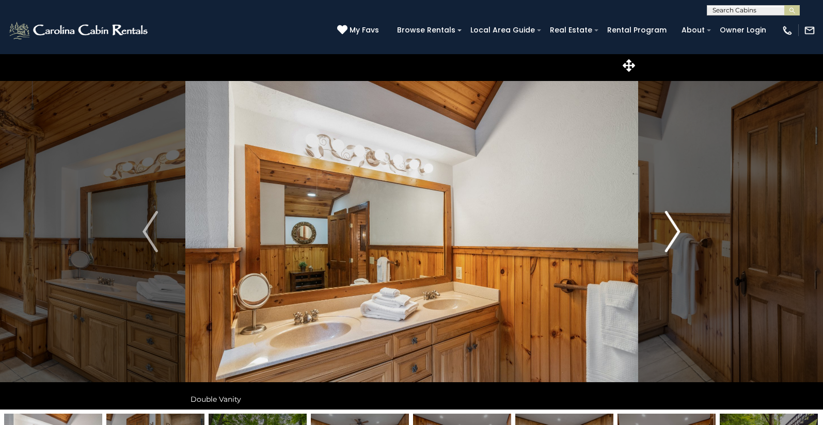
click at [676, 230] on img "Next" at bounding box center [672, 231] width 15 height 41
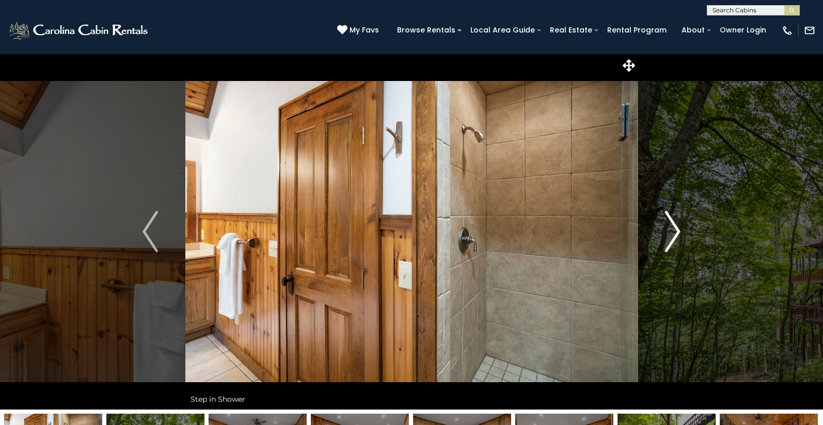
click at [676, 230] on img "Next" at bounding box center [672, 231] width 15 height 41
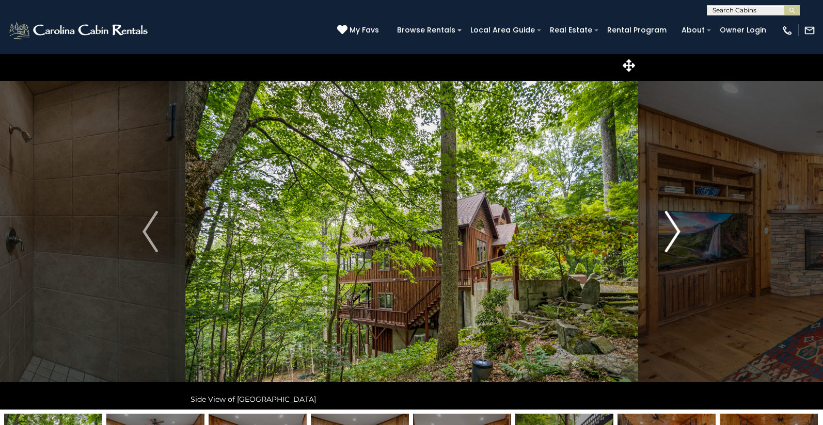
click at [676, 230] on img "Next" at bounding box center [672, 231] width 15 height 41
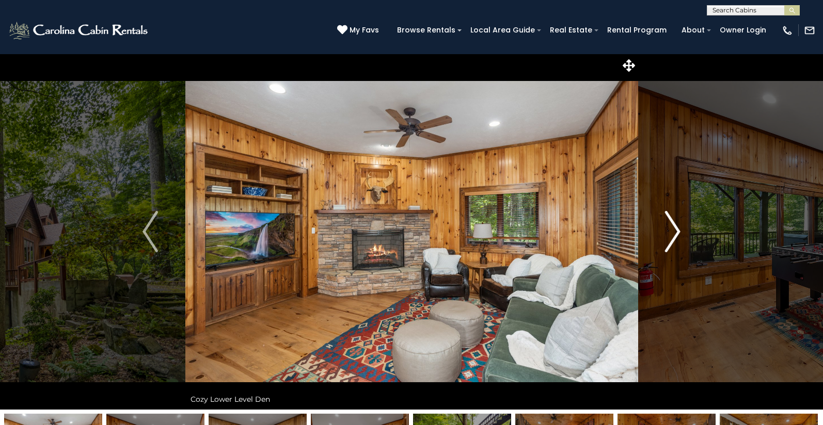
click at [676, 230] on img "Next" at bounding box center [672, 231] width 15 height 41
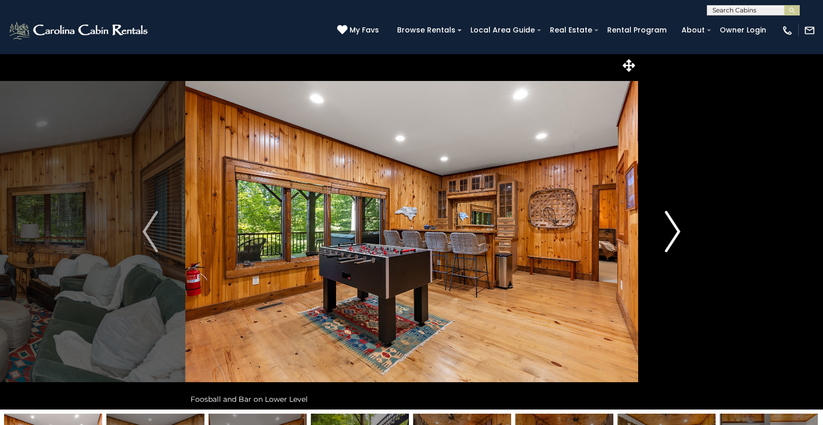
click at [678, 230] on img "Next" at bounding box center [672, 231] width 15 height 41
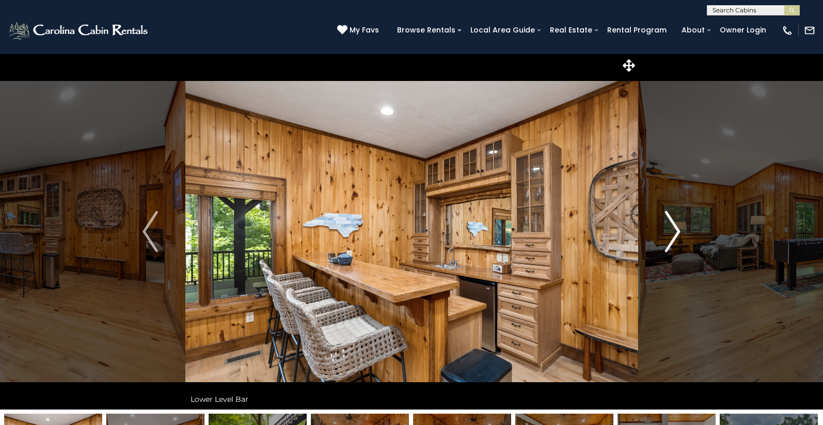
click at [677, 229] on img "Next" at bounding box center [672, 231] width 15 height 41
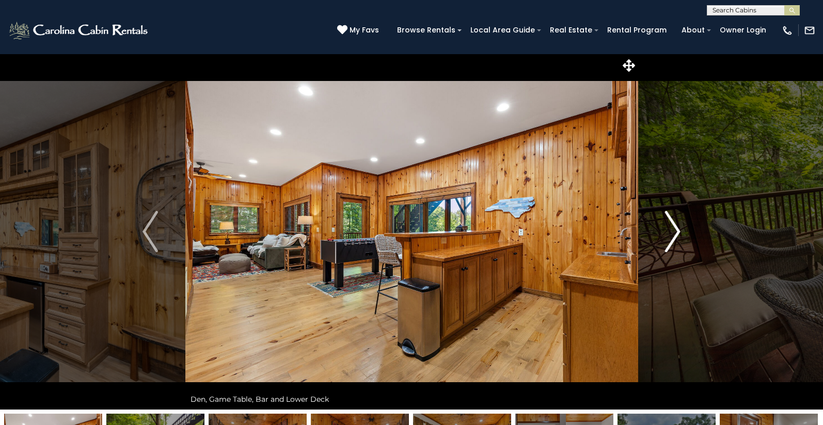
click at [677, 229] on img "Next" at bounding box center [672, 231] width 15 height 41
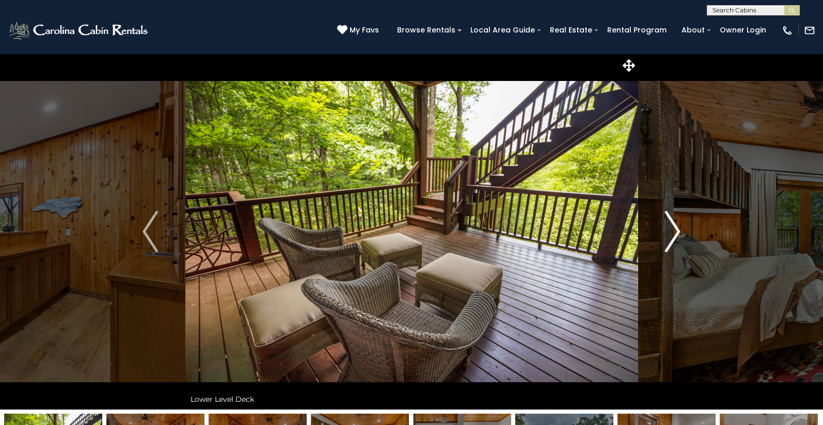
click at [677, 229] on img "Next" at bounding box center [672, 231] width 15 height 41
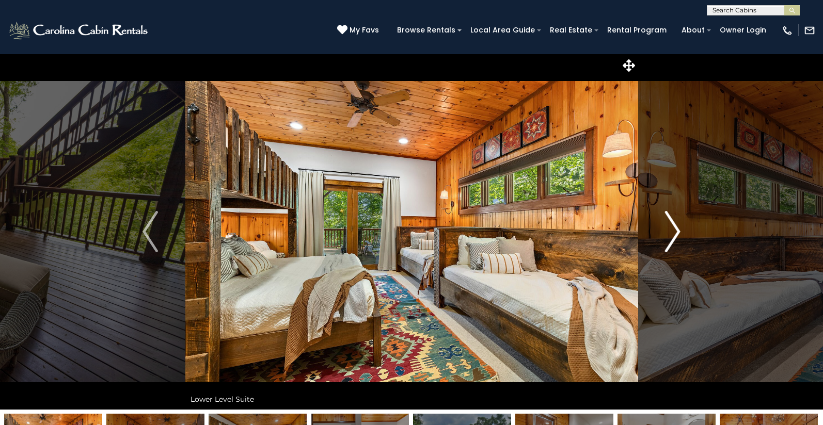
click at [677, 229] on img "Next" at bounding box center [672, 231] width 15 height 41
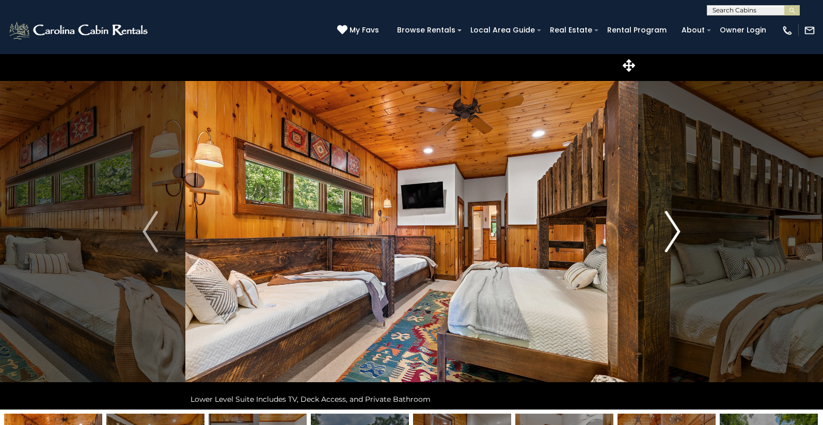
click at [677, 229] on img "Next" at bounding box center [672, 231] width 15 height 41
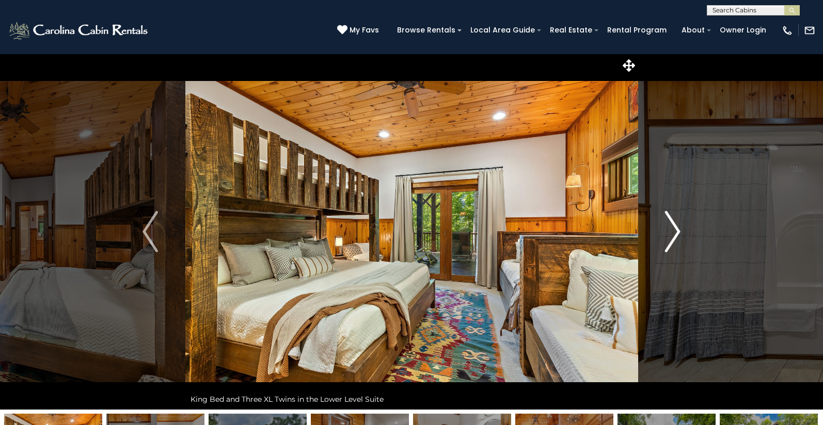
click at [677, 229] on img "Next" at bounding box center [672, 231] width 15 height 41
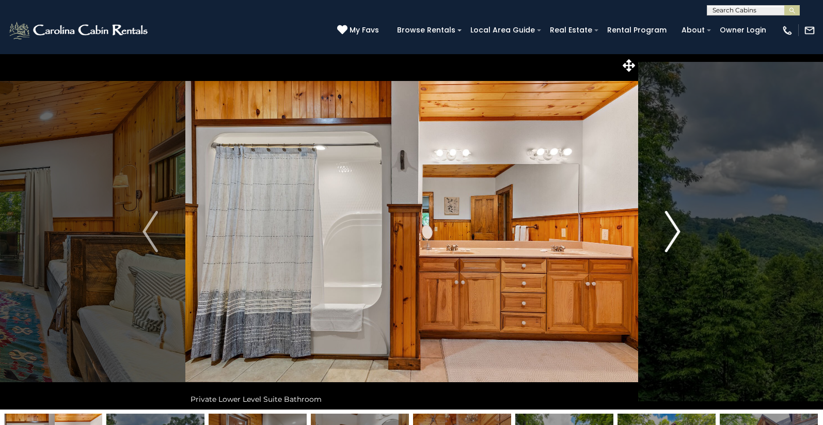
click at [677, 229] on img "Next" at bounding box center [672, 231] width 15 height 41
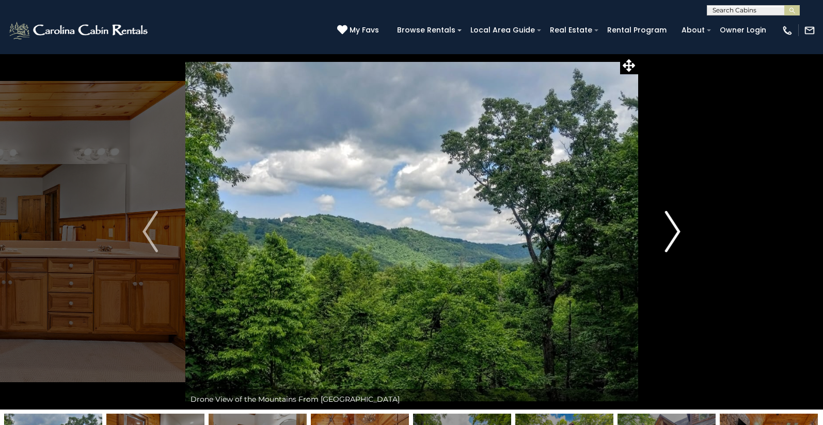
click at [677, 229] on img "Next" at bounding box center [672, 231] width 15 height 41
